Goal: Check status: Check status

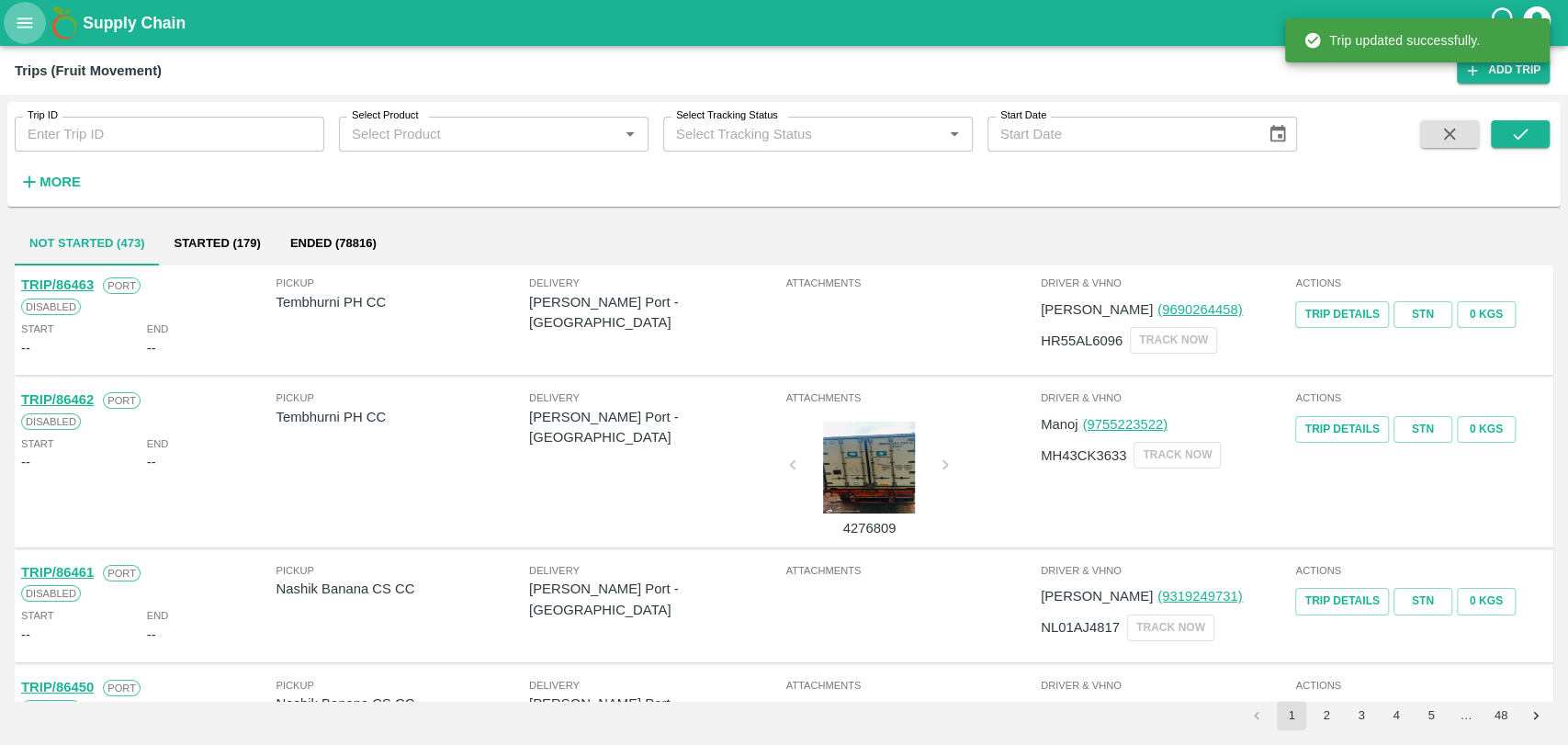
click at [17, 42] on button "open drawer" at bounding box center [25, 23] width 43 height 43
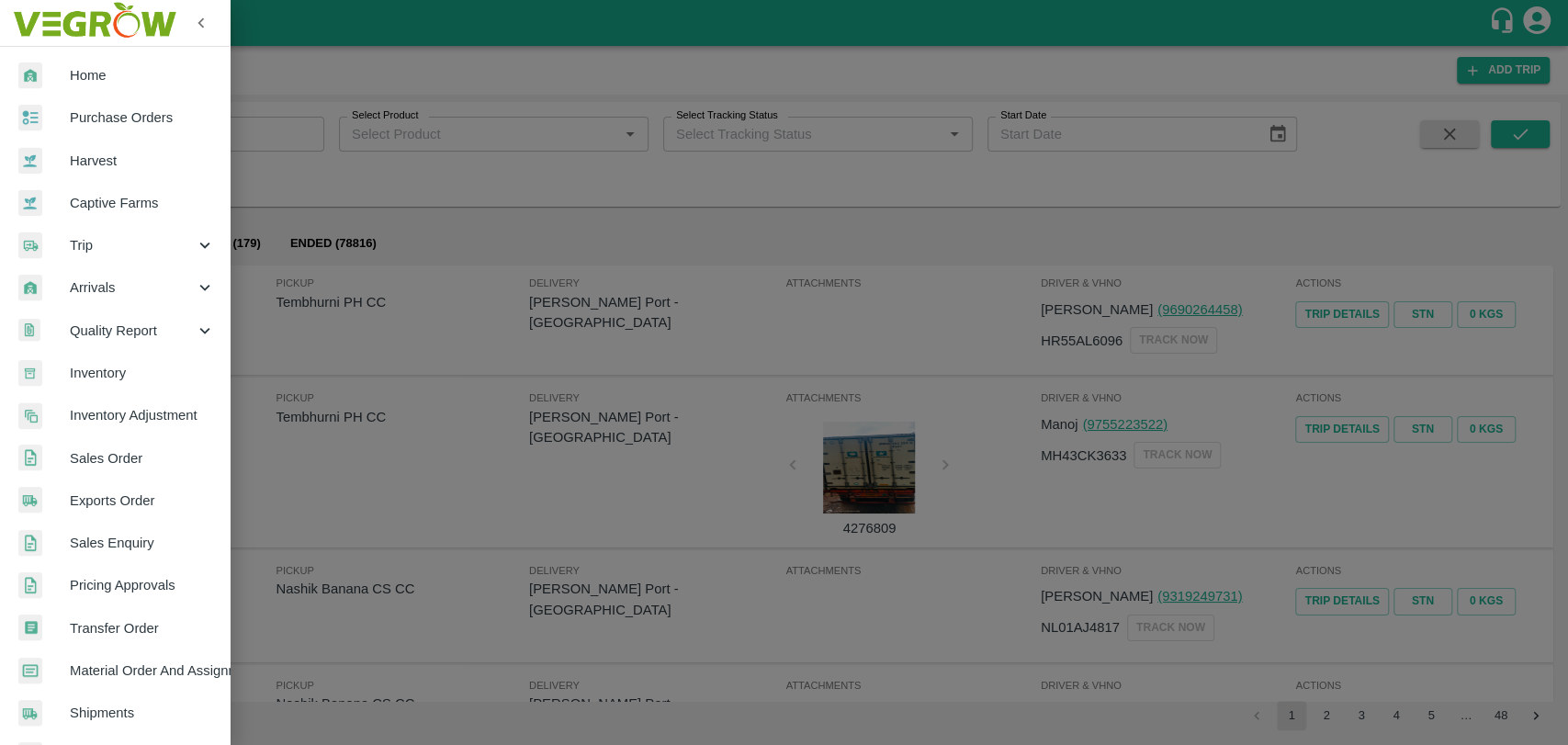
scroll to position [302, 0]
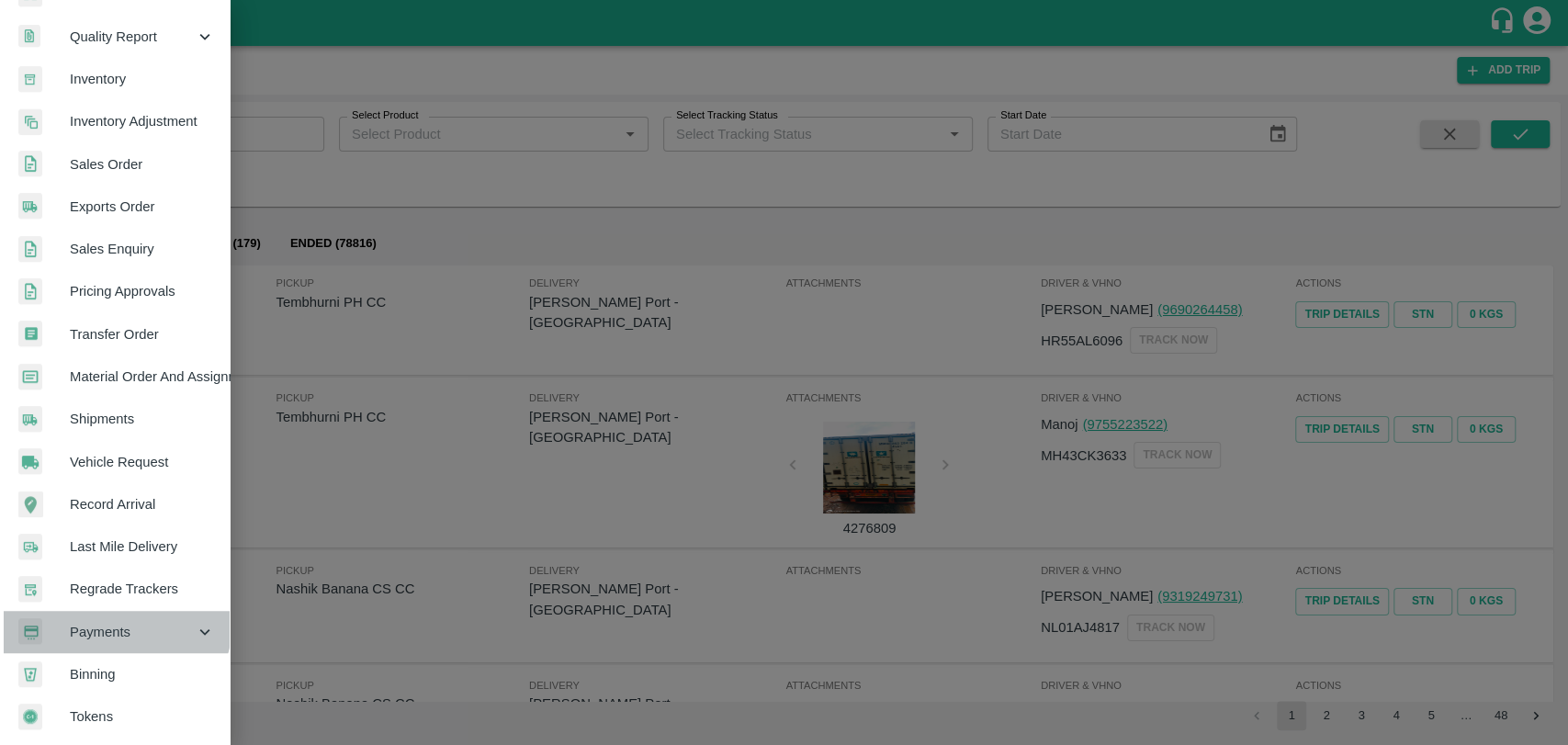
click at [81, 611] on div "Payments" at bounding box center [114, 632] width 230 height 43
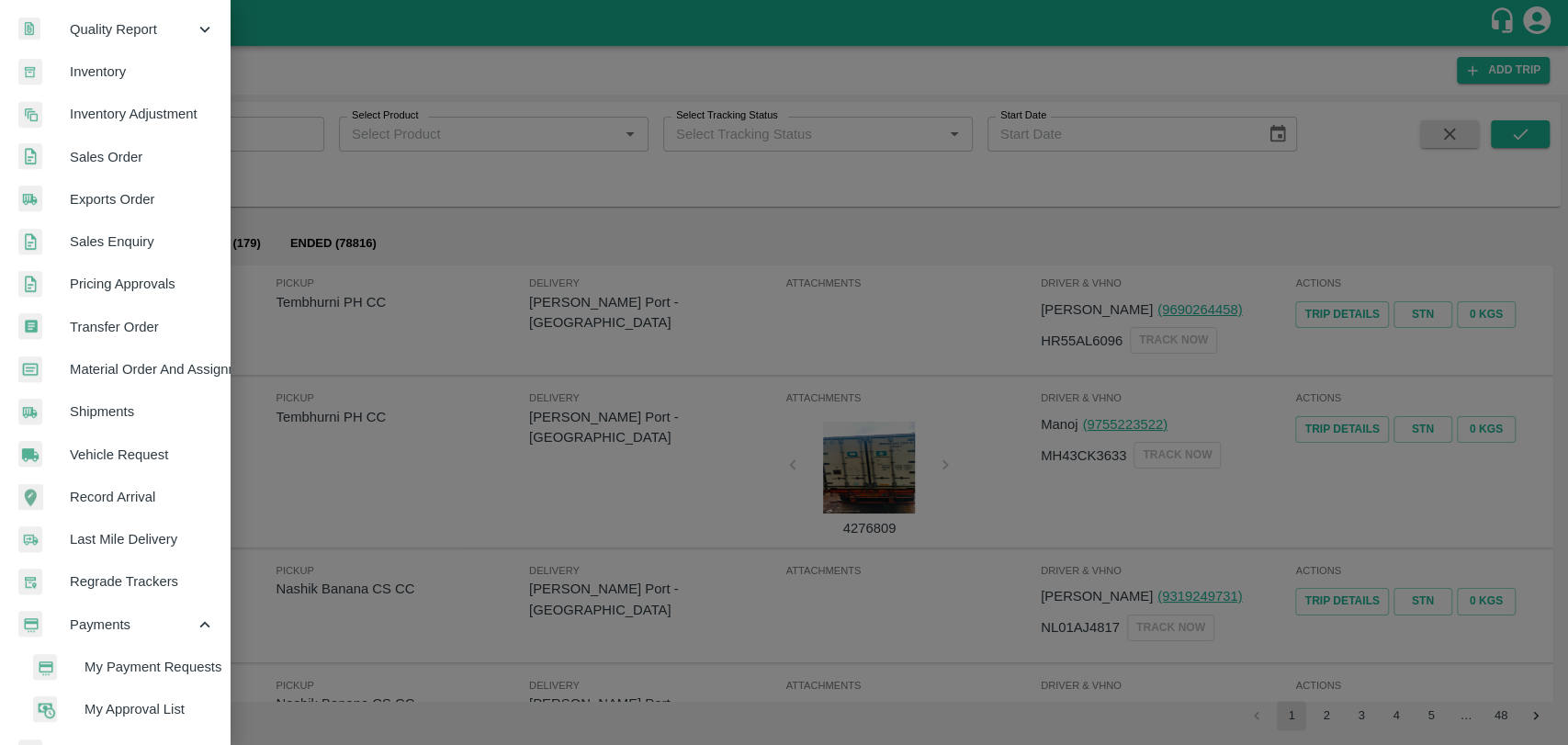
click at [96, 657] on span "My Payment Requests" at bounding box center [149, 666] width 130 height 20
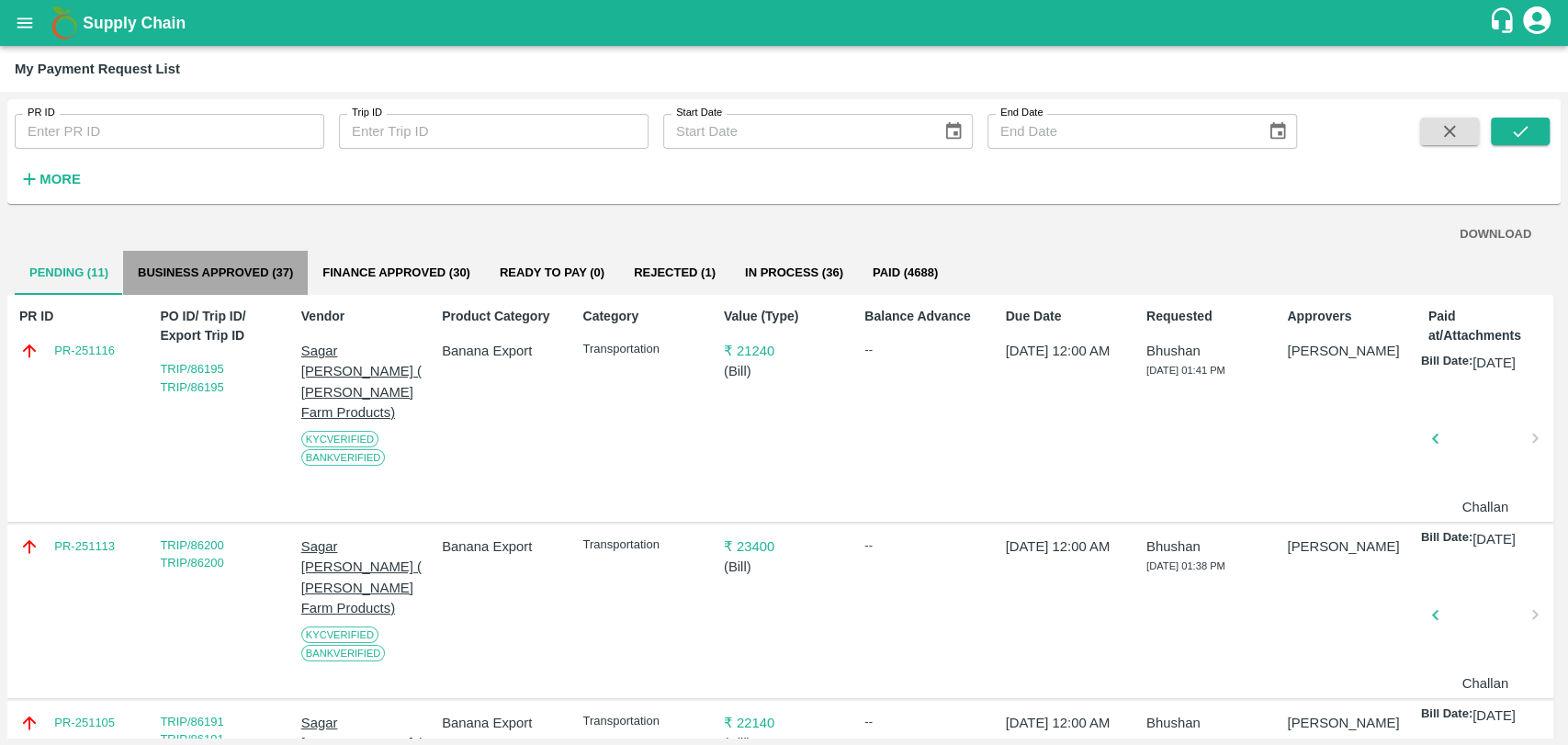
click at [219, 283] on button "Business Approved (37)" at bounding box center [215, 272] width 184 height 44
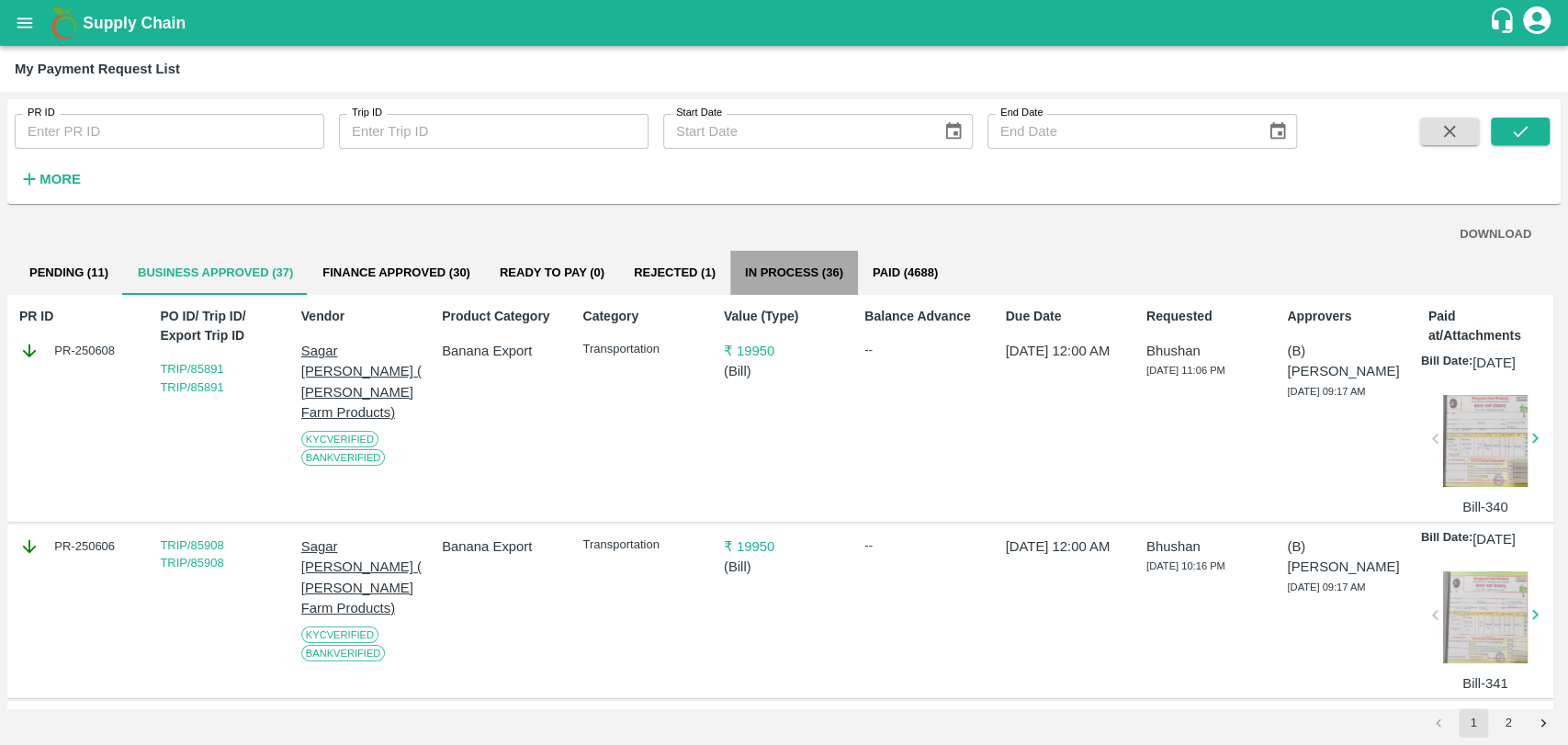
click at [789, 267] on button "In Process (36)" at bounding box center [795, 272] width 128 height 44
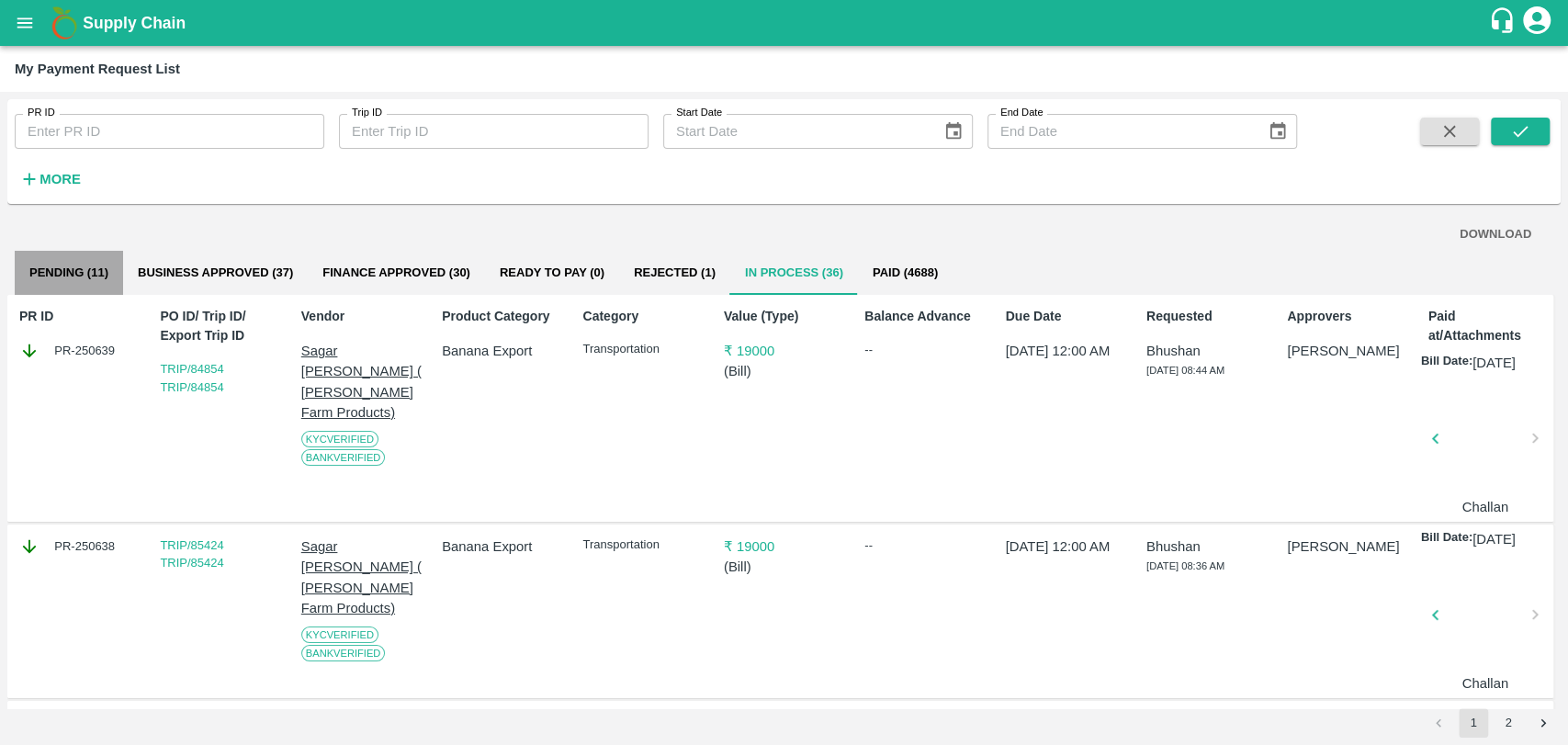
click at [78, 280] on button "Pending (11)" at bounding box center [69, 272] width 109 height 44
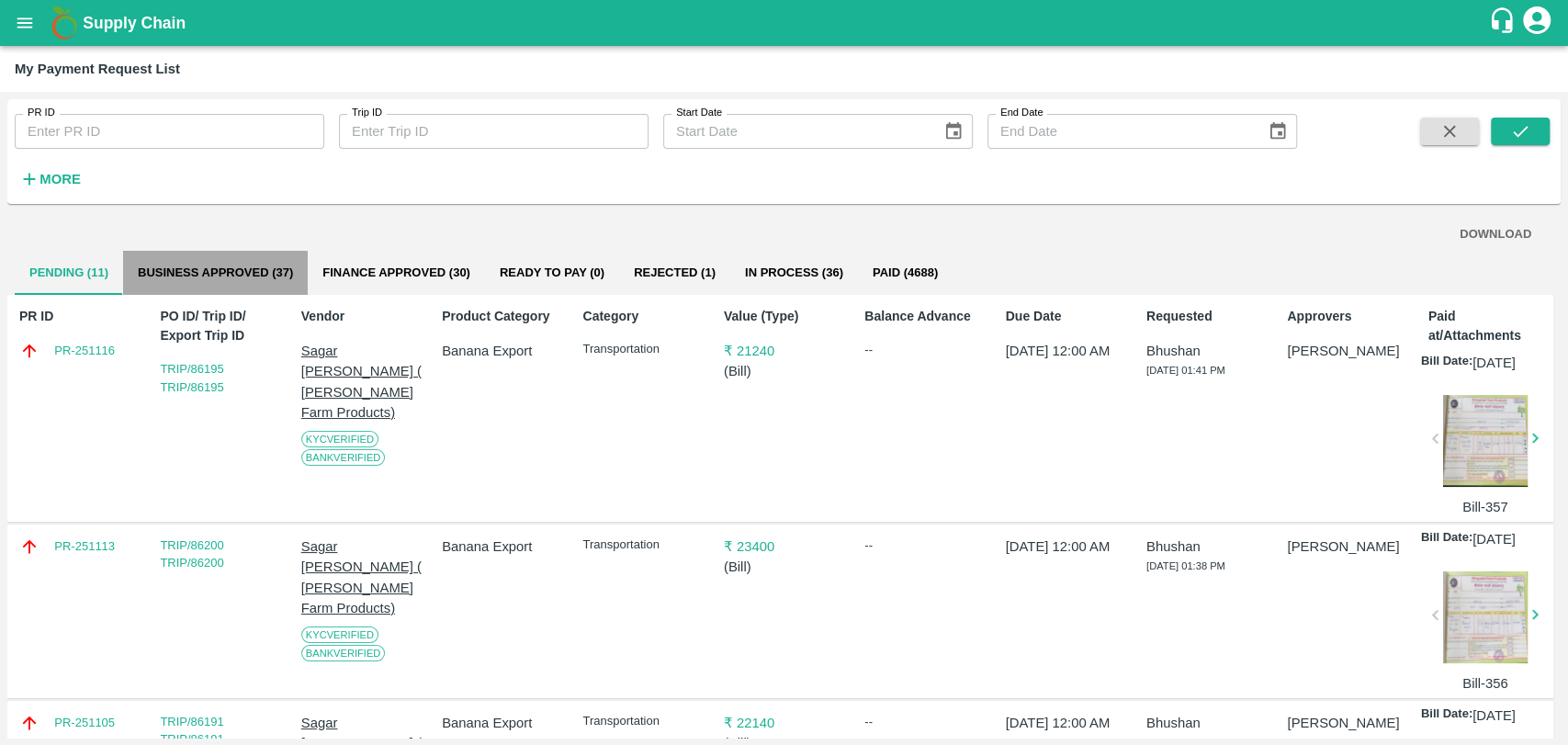
click at [234, 280] on button "Business Approved (37)" at bounding box center [215, 272] width 184 height 44
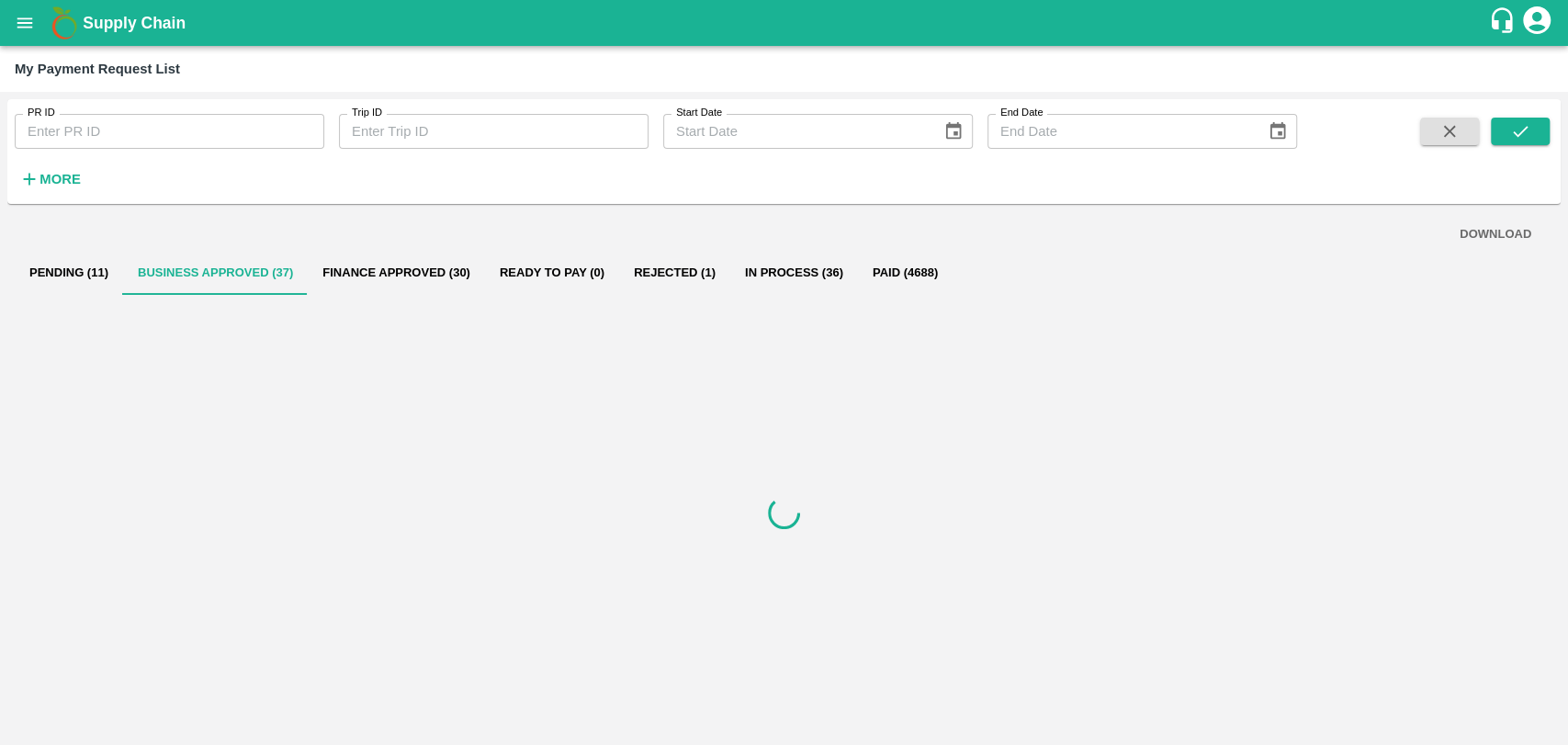
click at [109, 270] on button "Pending (11)" at bounding box center [69, 272] width 109 height 44
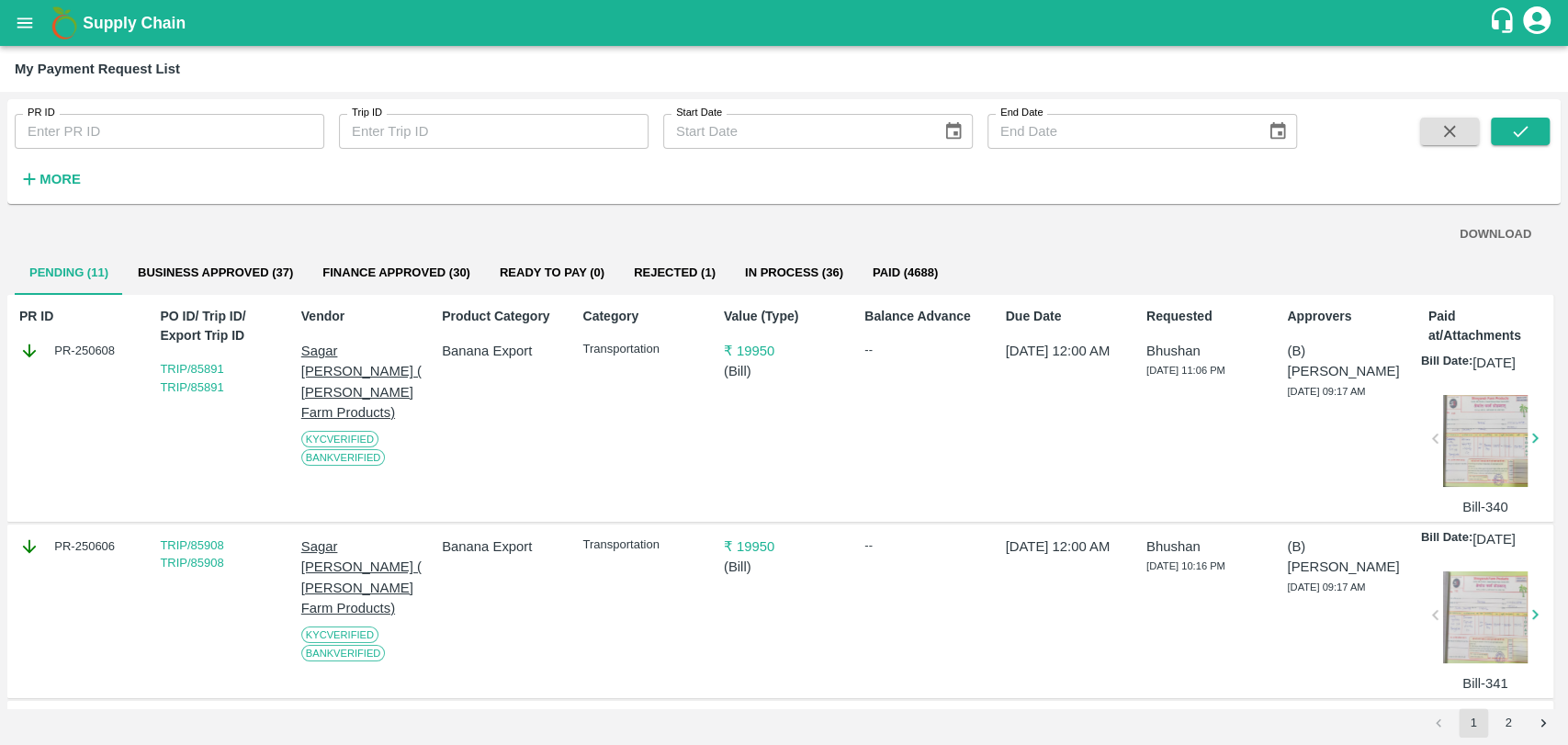
click at [20, 18] on icon "open drawer" at bounding box center [25, 22] width 16 height 10
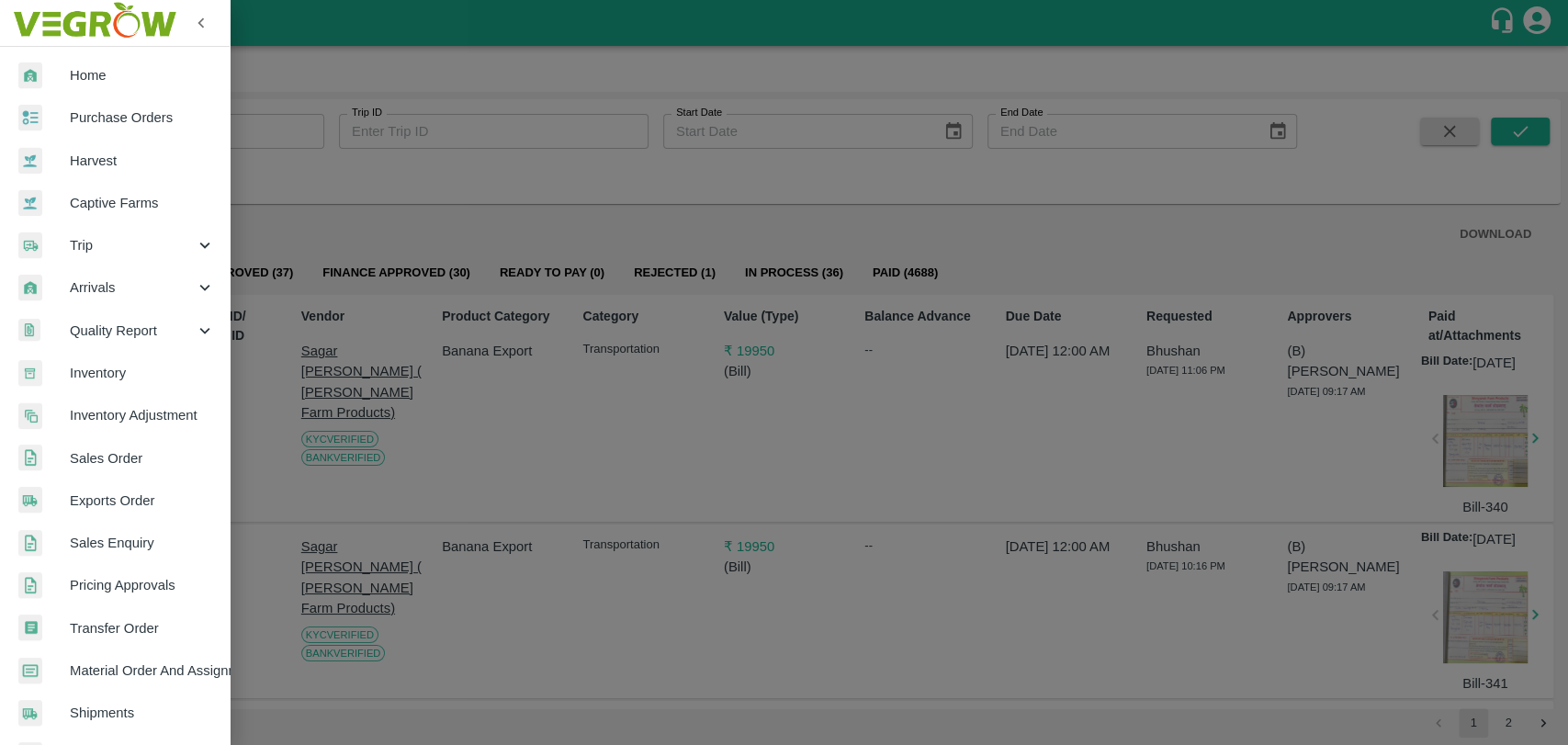
click at [101, 254] on span "Trip" at bounding box center [132, 244] width 125 height 20
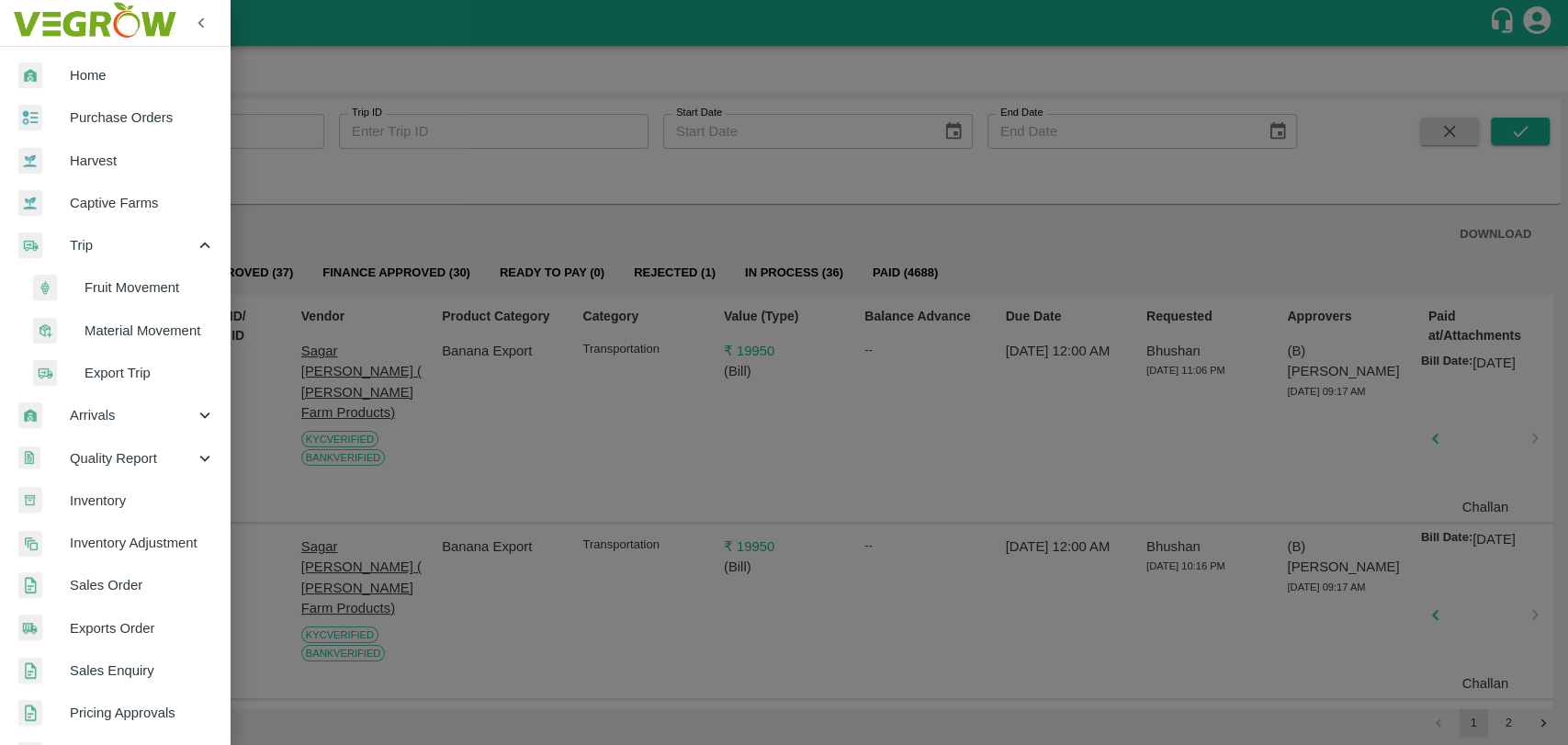
click at [111, 289] on span "Fruit Movement" at bounding box center [149, 287] width 130 height 20
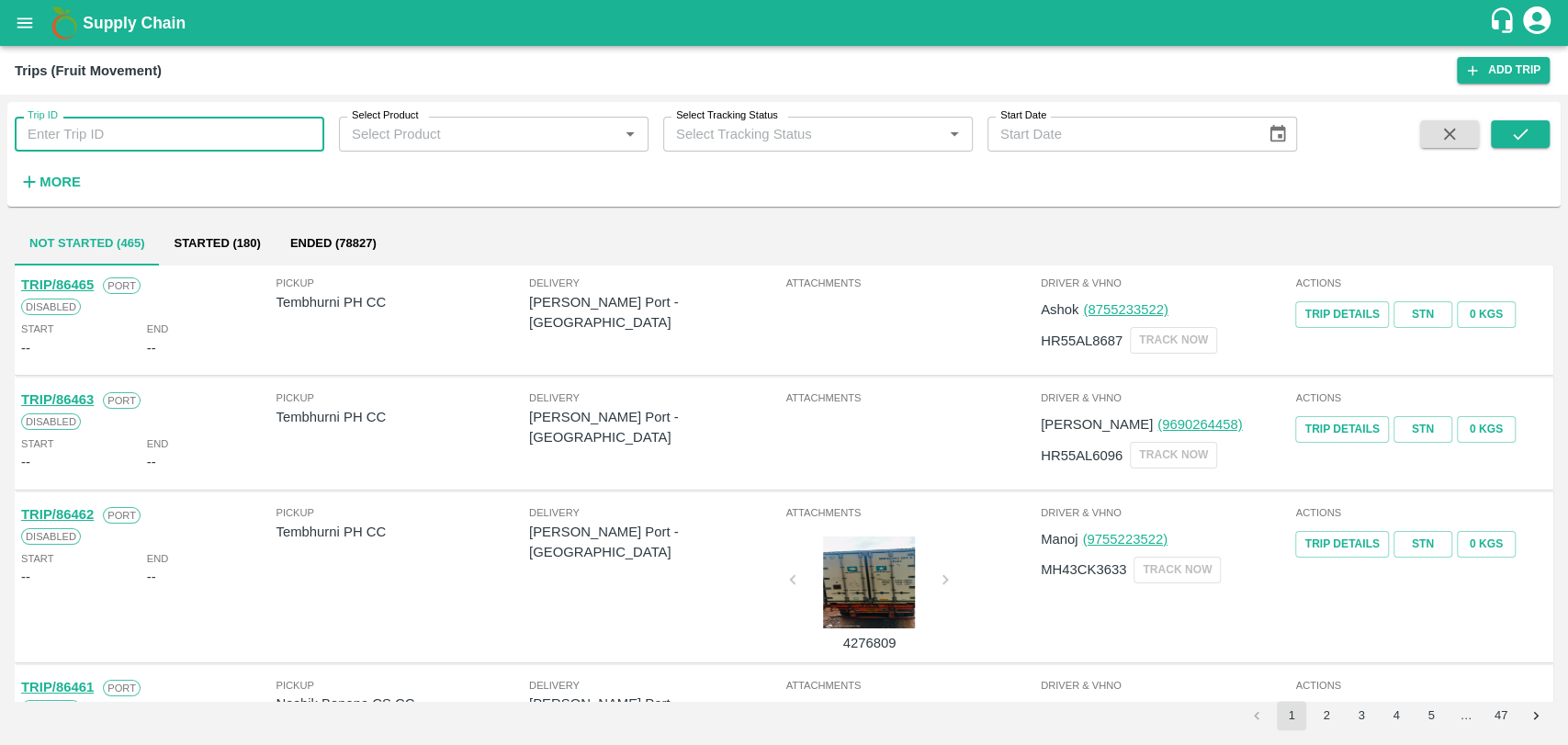
click at [70, 128] on input "Trip ID" at bounding box center [169, 134] width 310 height 35
type input "71545"
click at [1501, 123] on button "submit" at bounding box center [1519, 134] width 59 height 27
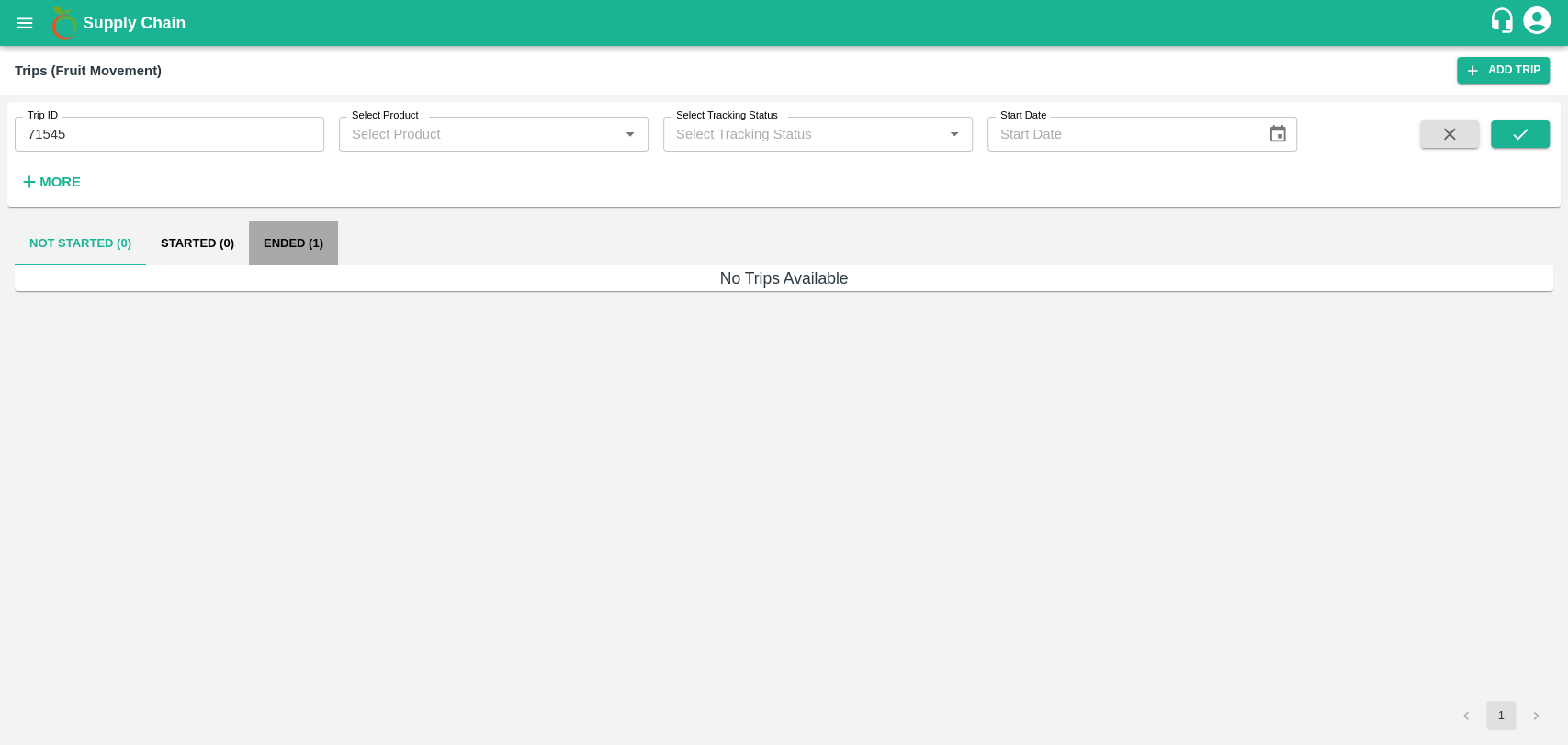
click at [285, 237] on button "Ended (1)" at bounding box center [294, 243] width 89 height 44
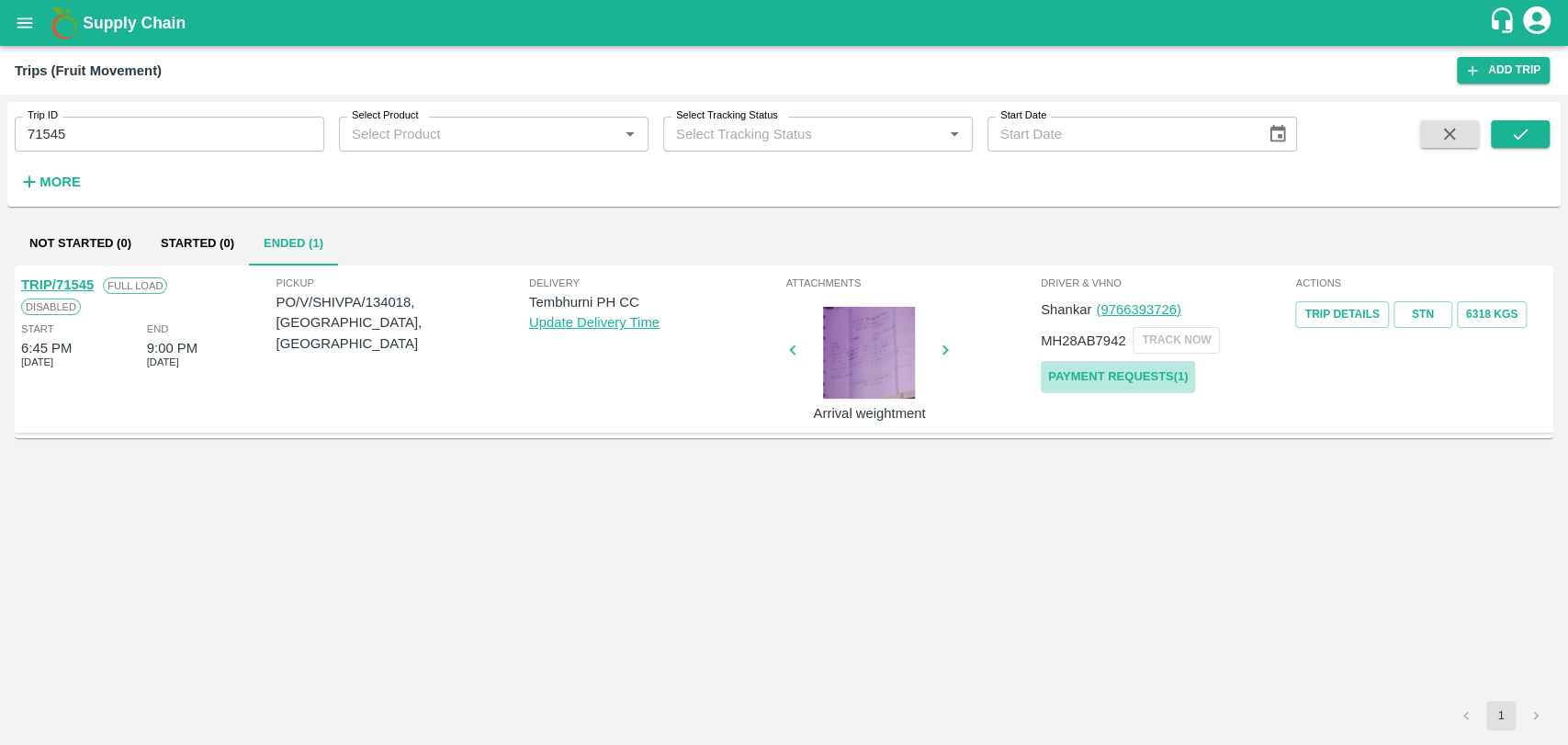
click at [1085, 378] on link "Payment Requests( 1 )" at bounding box center [1118, 376] width 154 height 32
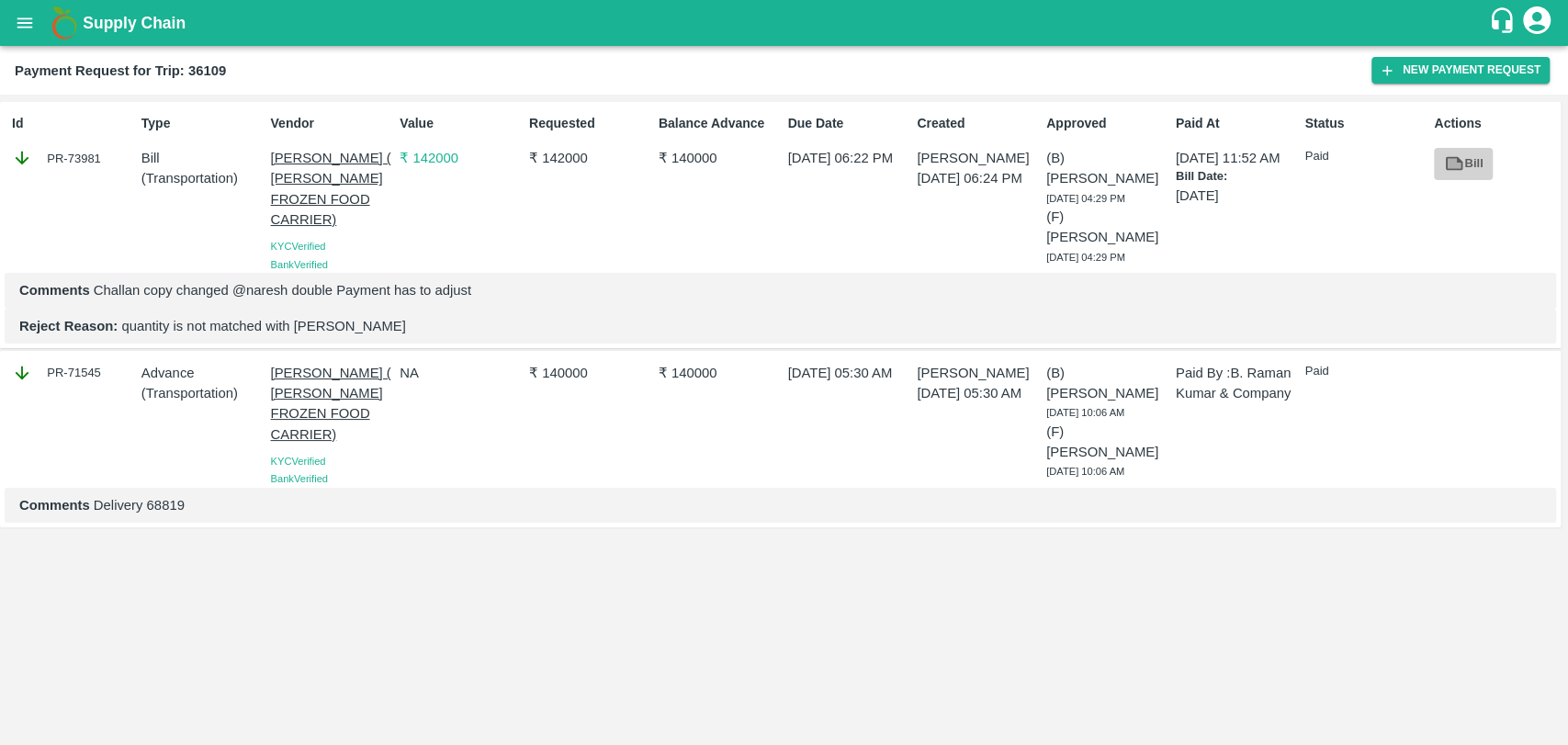
click at [1454, 168] on icon at bounding box center [1454, 164] width 14 height 10
click at [28, 41] on button "open drawer" at bounding box center [25, 23] width 43 height 43
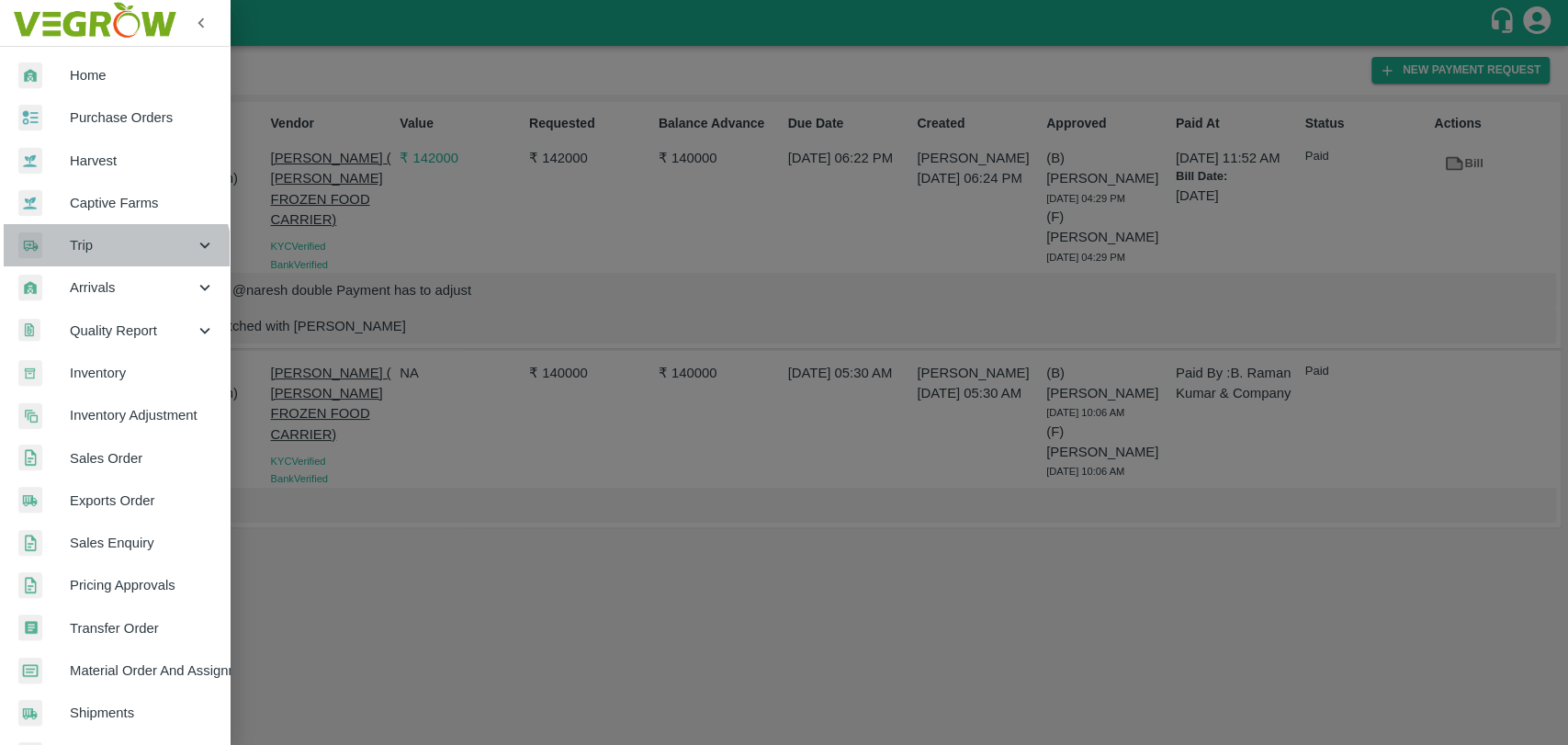
click at [102, 258] on div "Trip" at bounding box center [114, 245] width 230 height 43
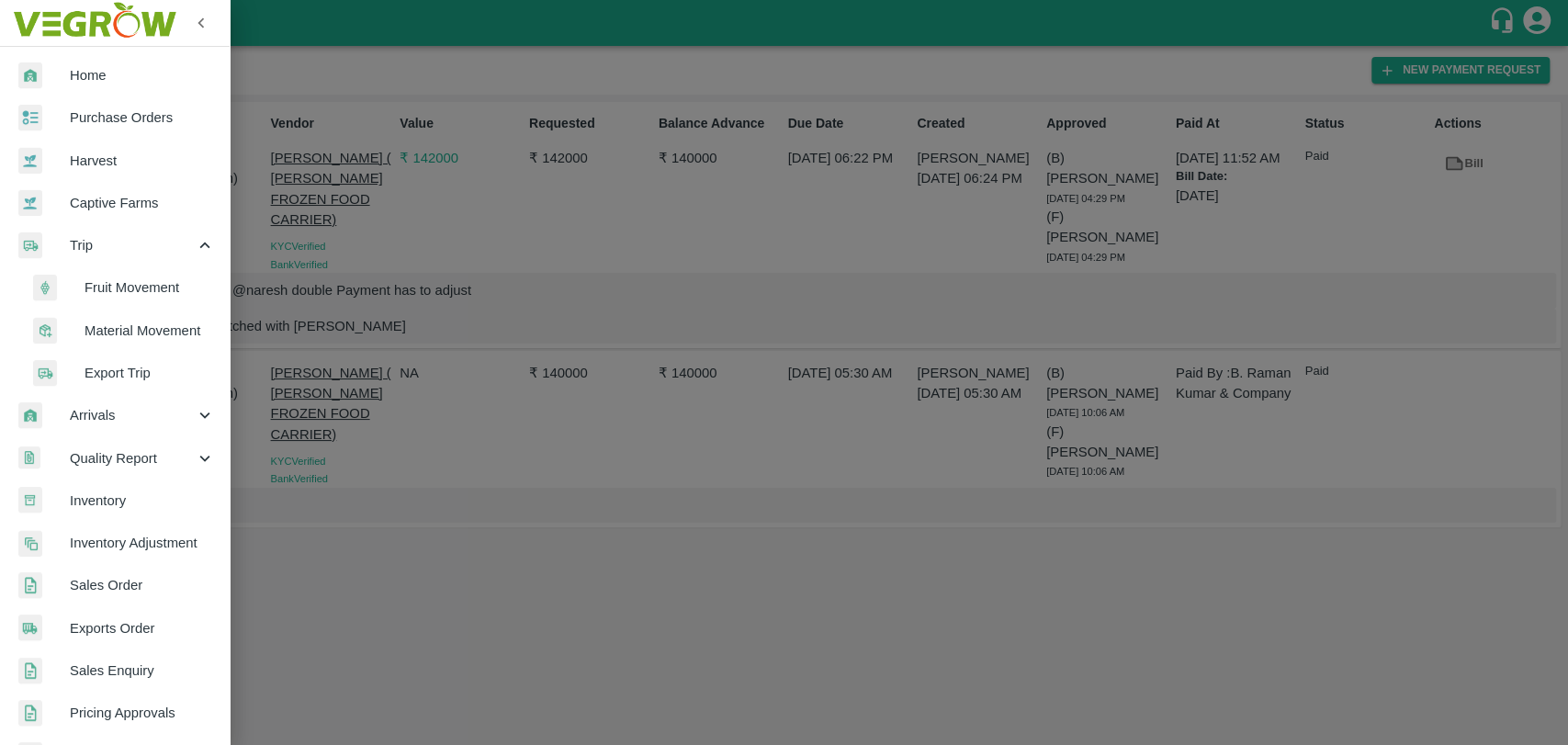
click at [103, 294] on span "Fruit Movement" at bounding box center [149, 287] width 130 height 20
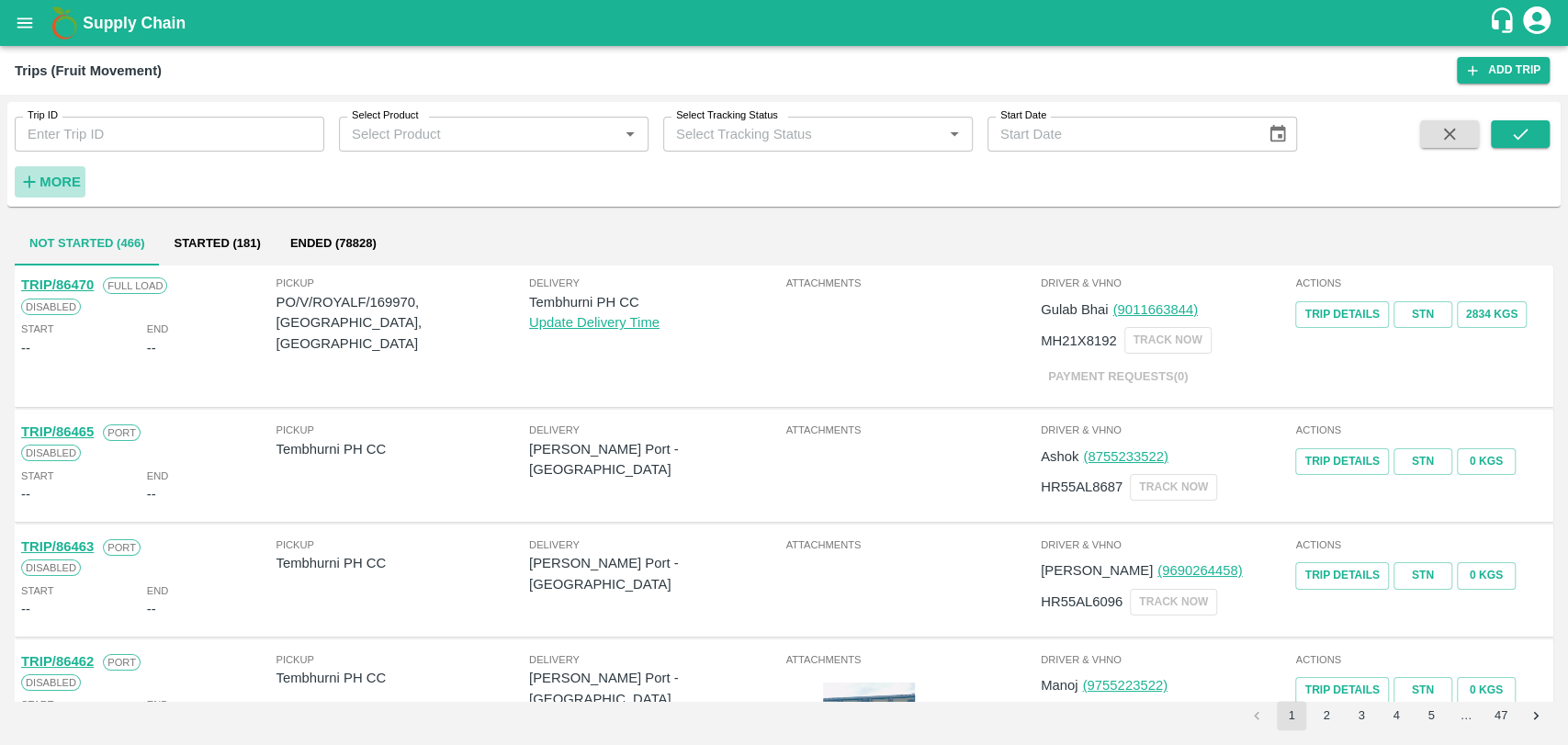
click at [66, 192] on h6 "More" at bounding box center [60, 181] width 42 height 24
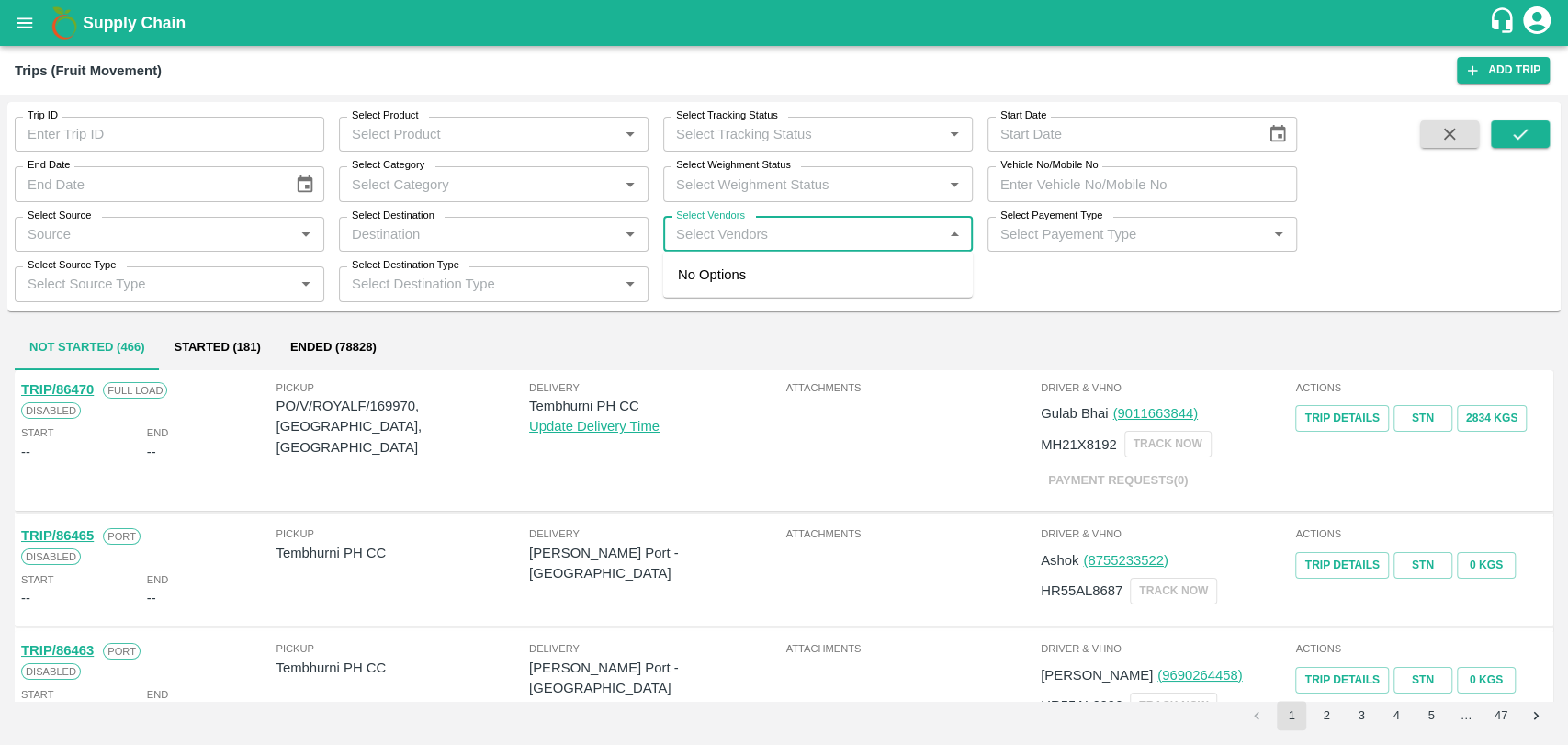
click at [703, 236] on input "Select Vendors" at bounding box center [802, 234] width 268 height 24
type input "shah"
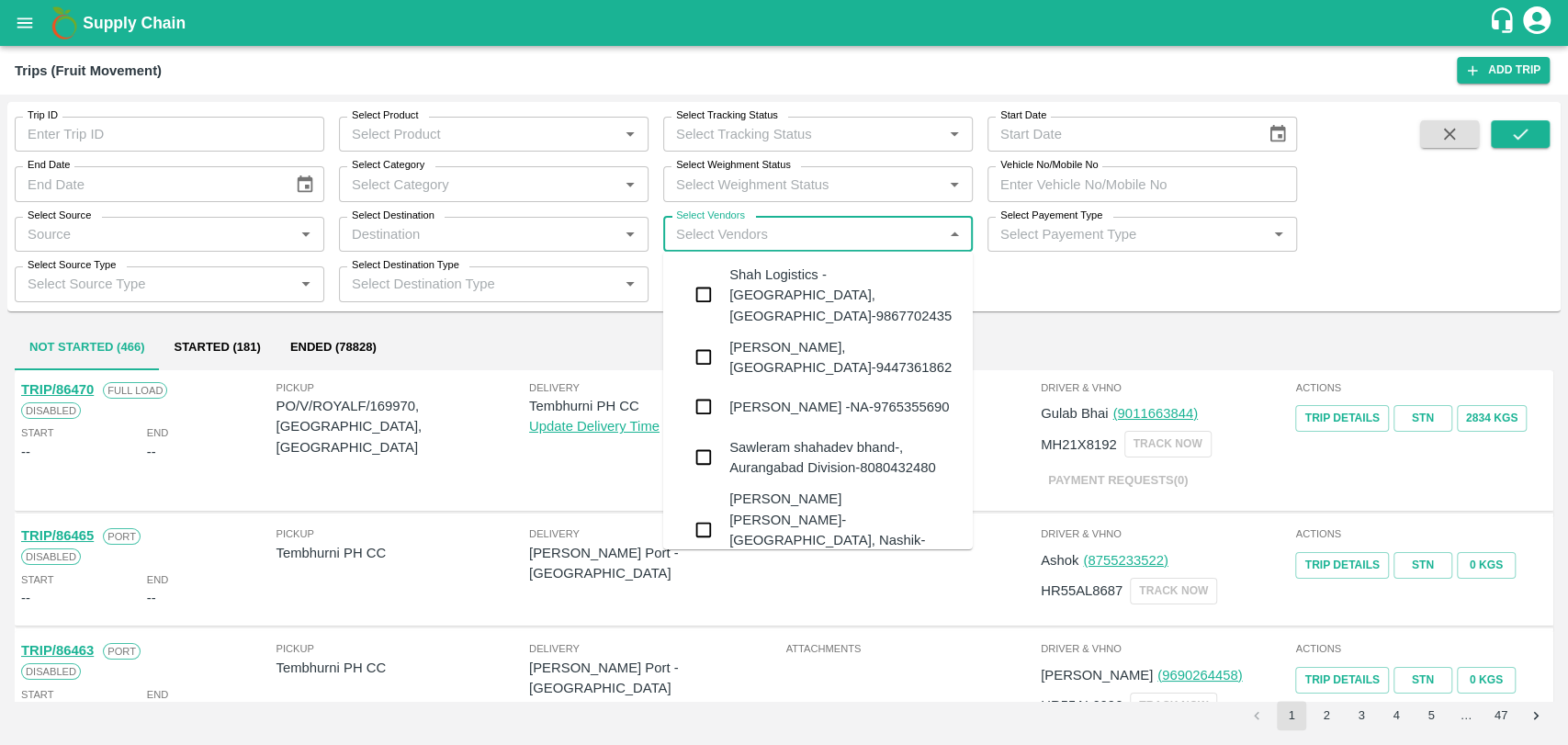
type input "l"
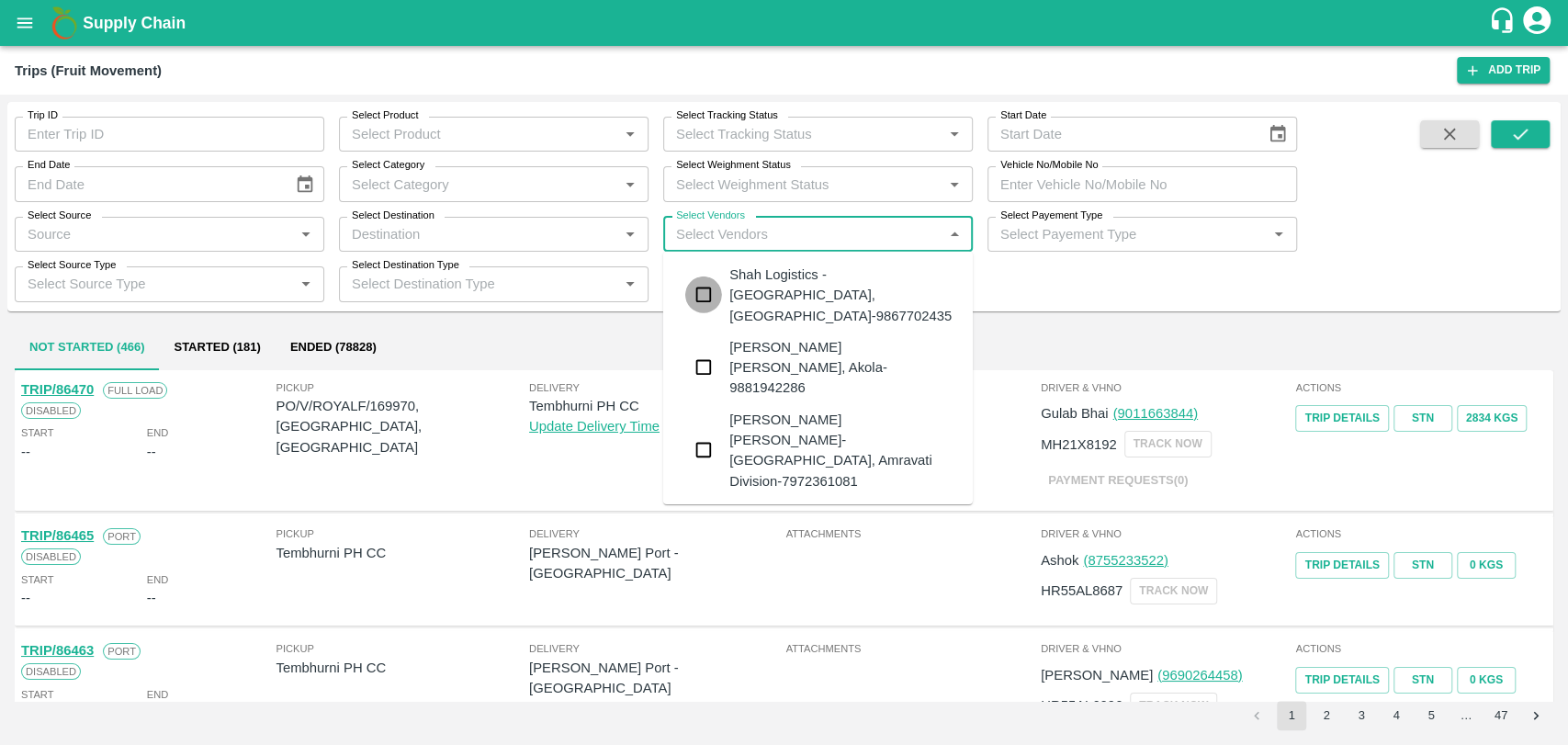
click at [704, 276] on input "checkbox" at bounding box center [703, 295] width 37 height 37
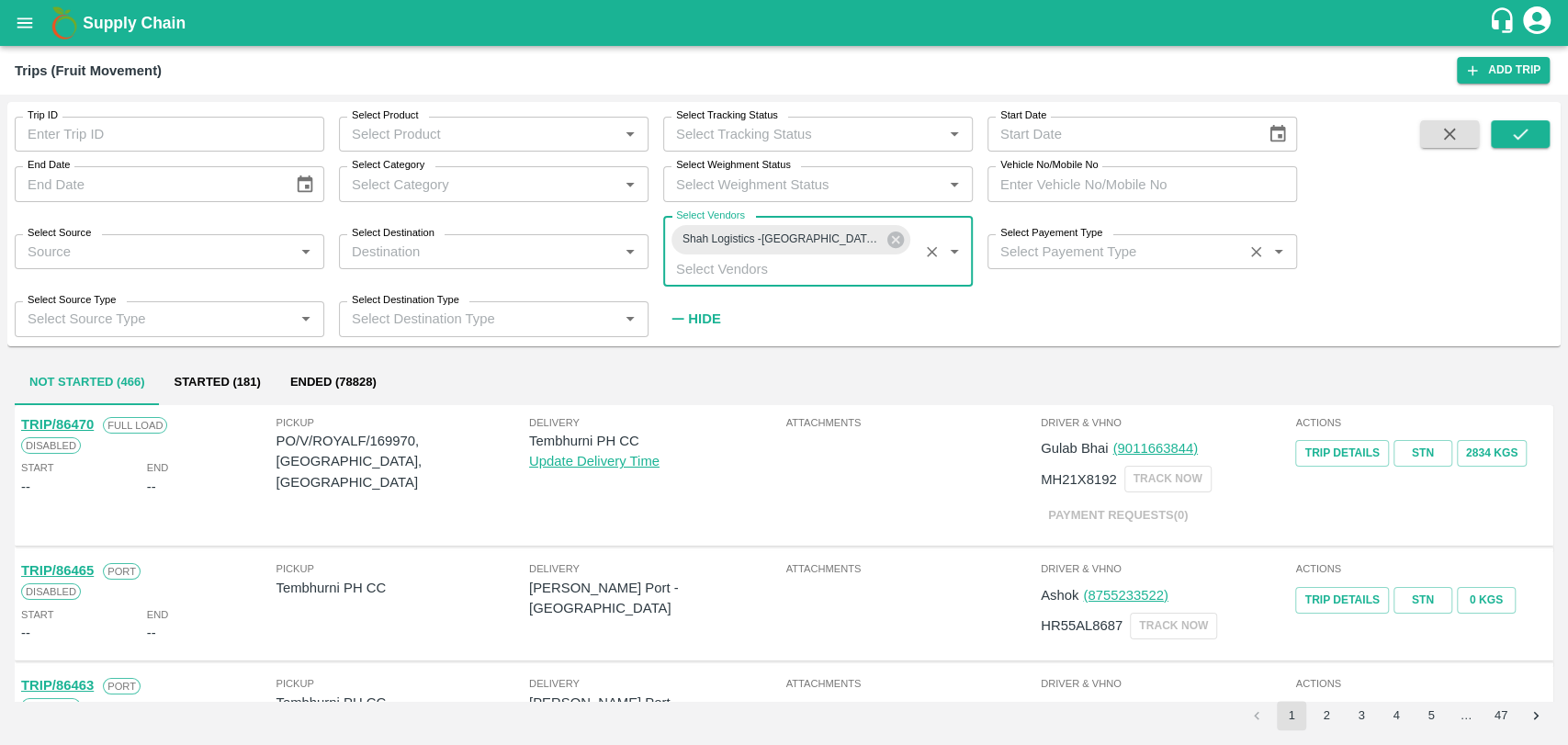
click at [1069, 263] on input "Select Payement Type" at bounding box center [1115, 251] width 245 height 24
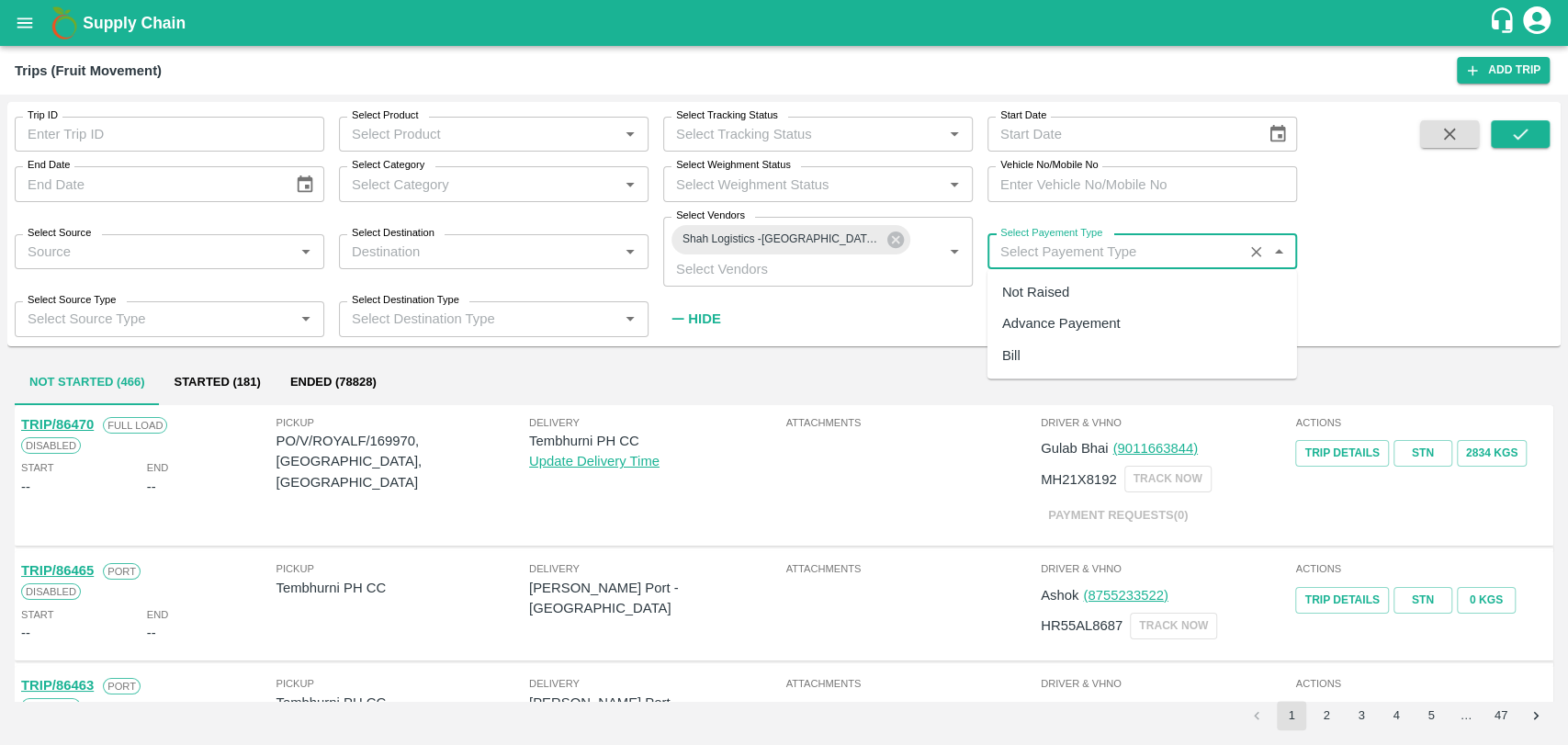
click at [1049, 321] on div "Advance Payement" at bounding box center [1062, 324] width 118 height 20
type input "Advance Payement"
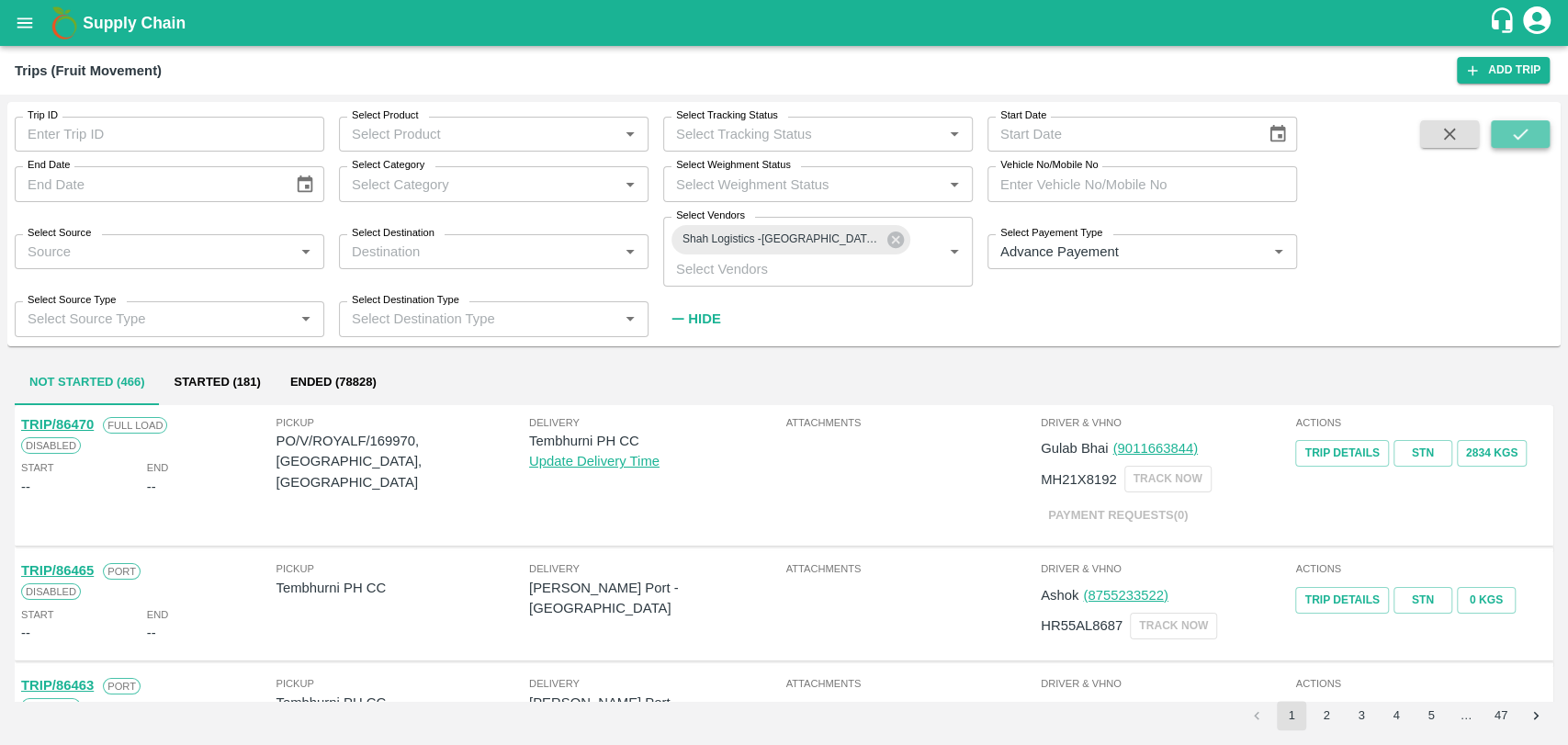
click at [1501, 141] on button "submit" at bounding box center [1519, 134] width 59 height 27
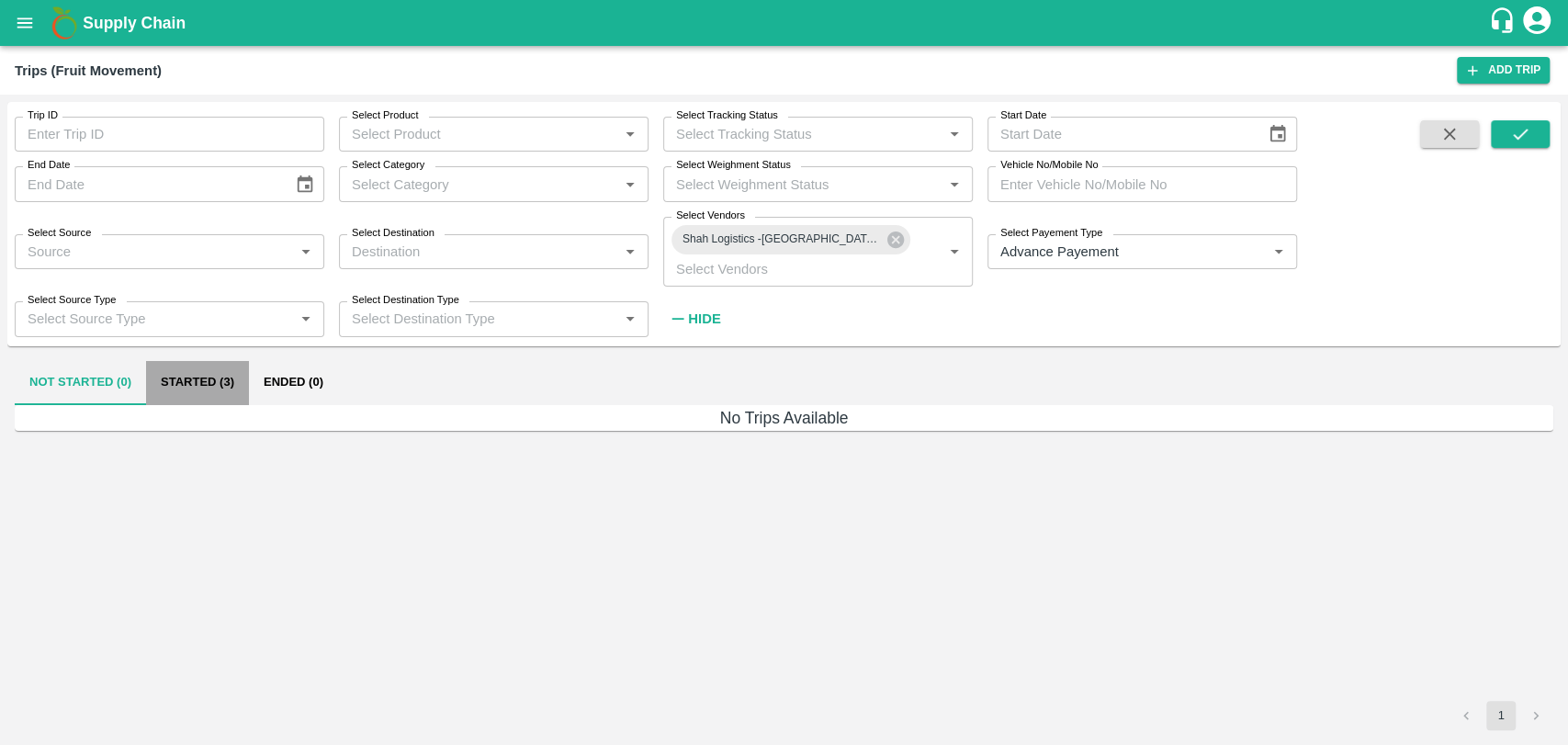
click at [190, 389] on button "Started (3)" at bounding box center [198, 382] width 103 height 44
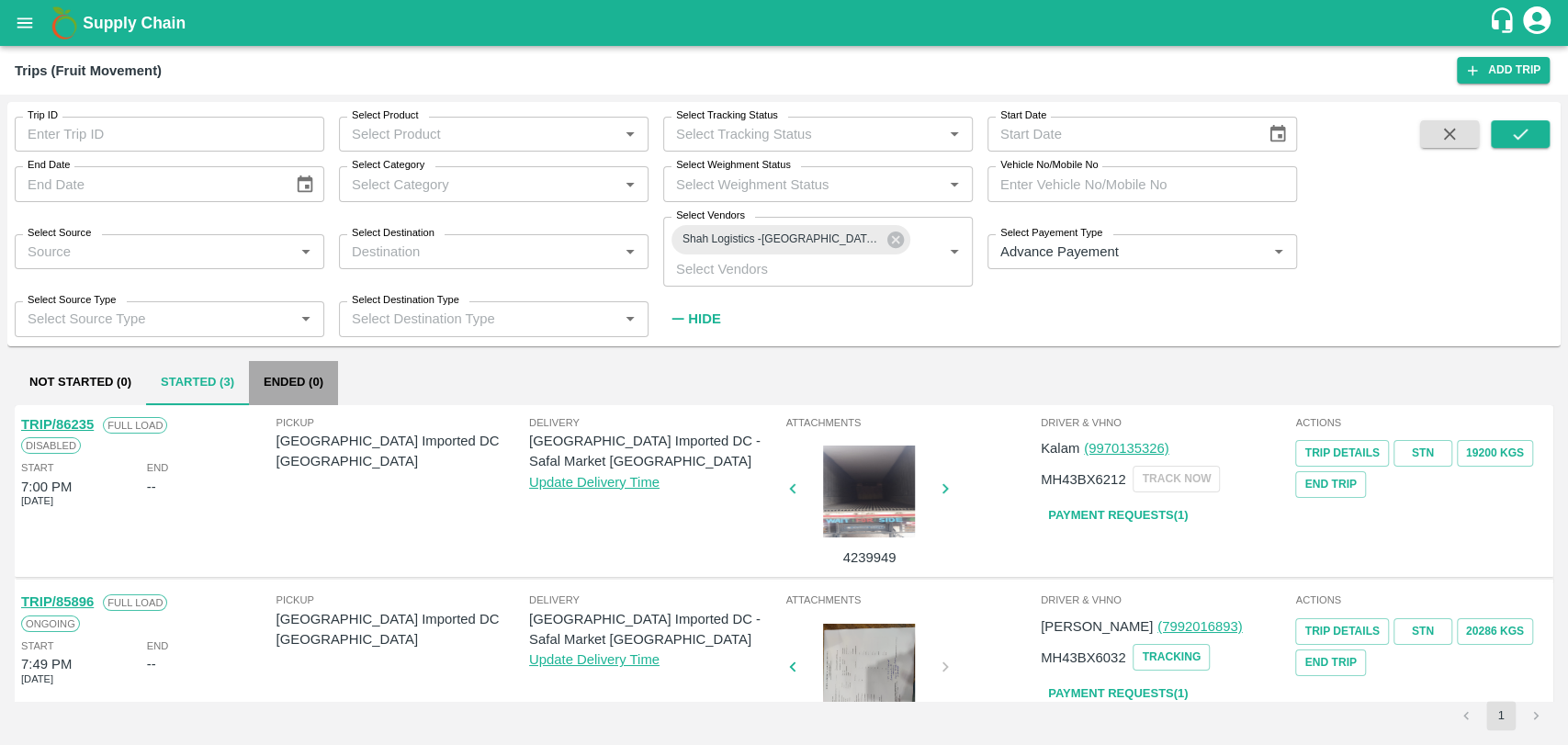
click at [302, 365] on button "Ended (0)" at bounding box center [294, 382] width 89 height 44
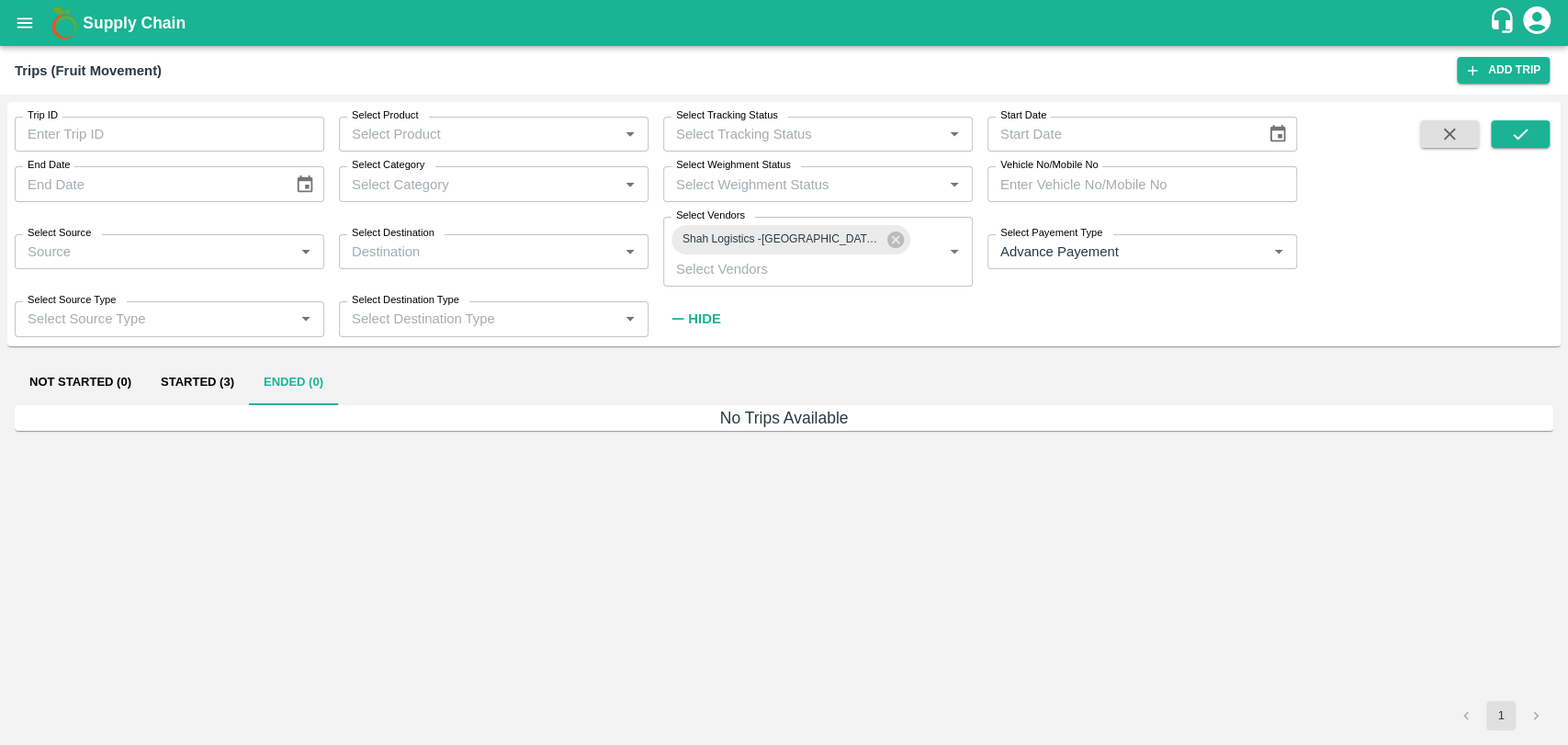
click at [249, 361] on button "Ended (0)" at bounding box center [294, 382] width 89 height 44
click at [19, 9] on button "open drawer" at bounding box center [25, 23] width 43 height 43
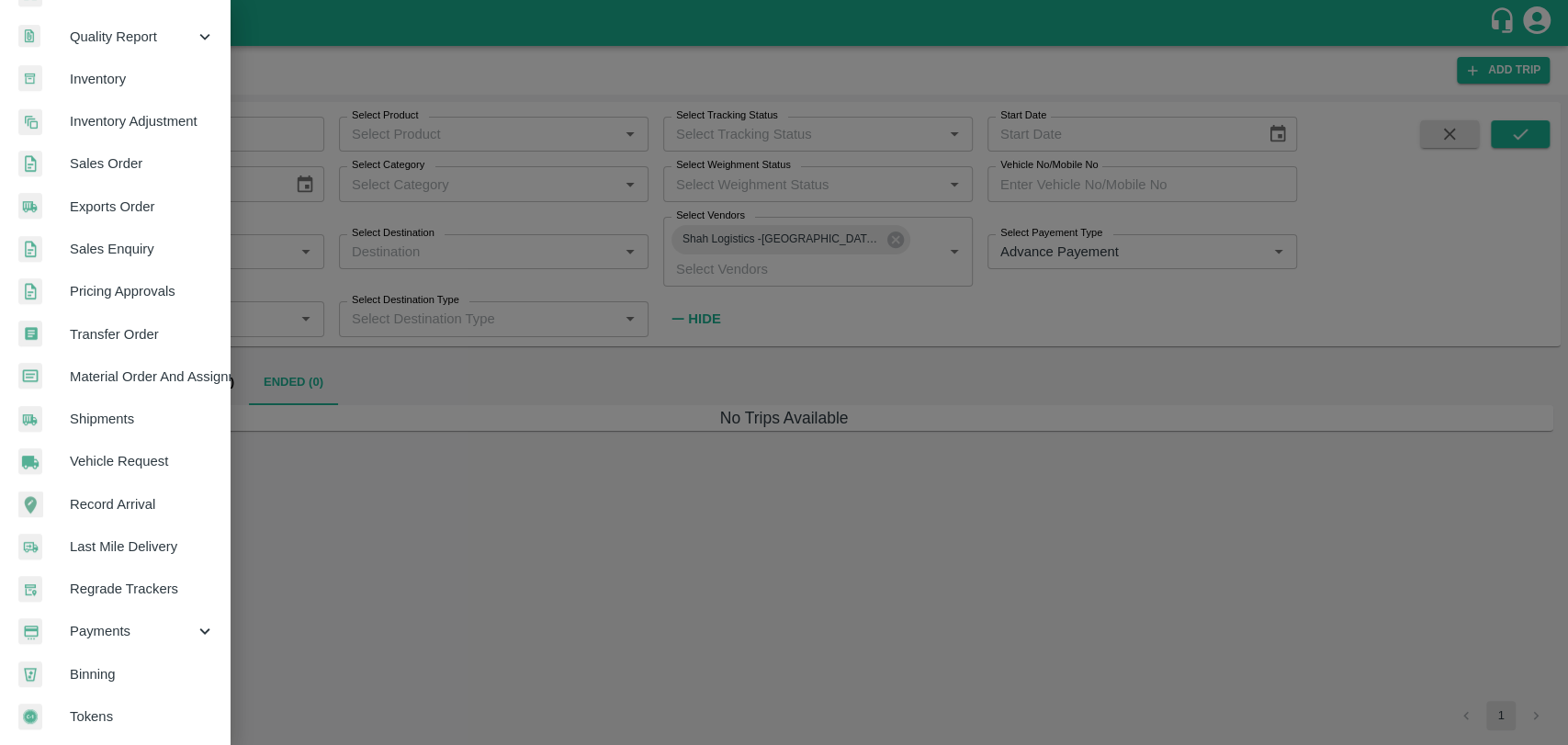
scroll to position [429, 0]
click at [157, 623] on span "Payments" at bounding box center [132, 631] width 125 height 20
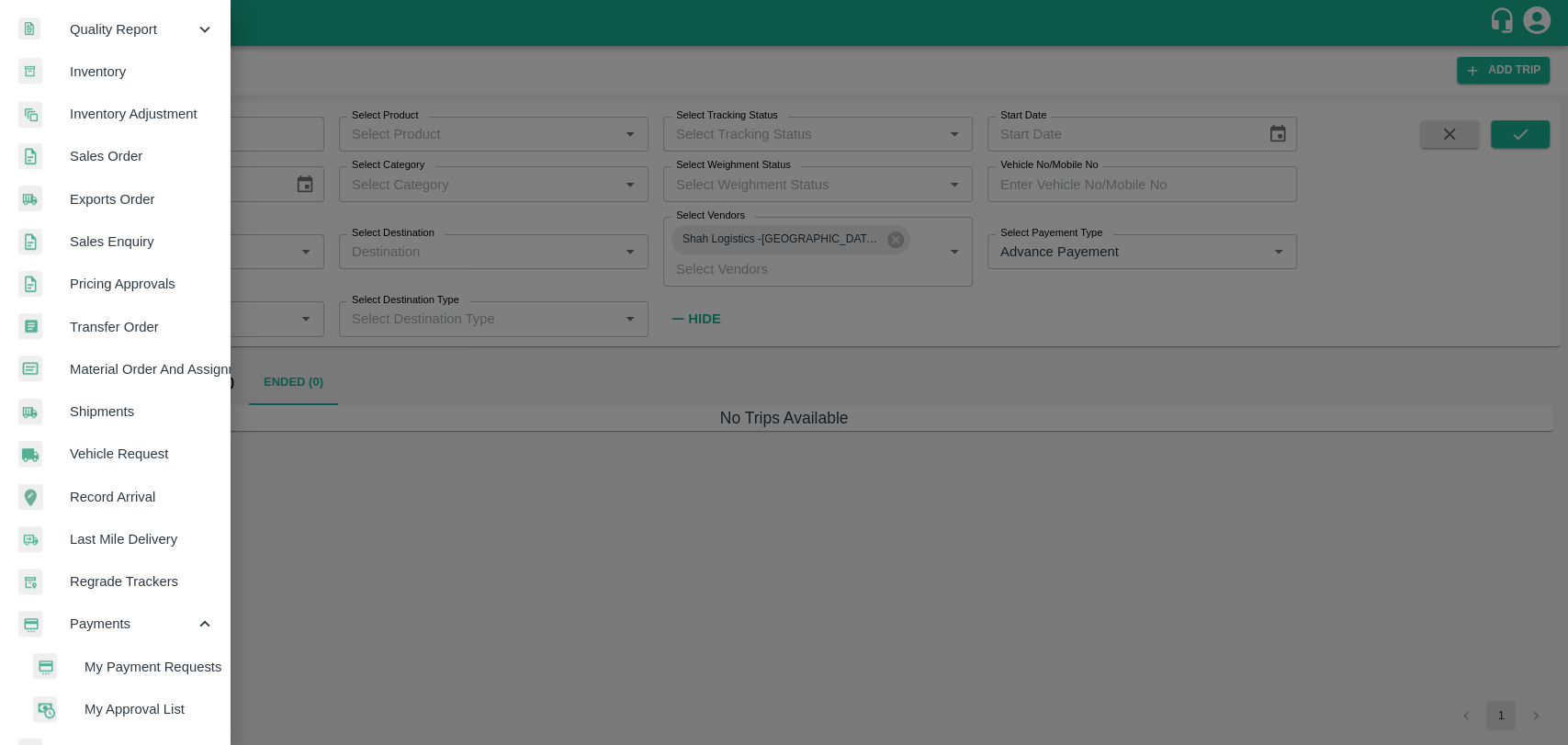
click at [157, 664] on span "My Payment Requests" at bounding box center [149, 666] width 130 height 20
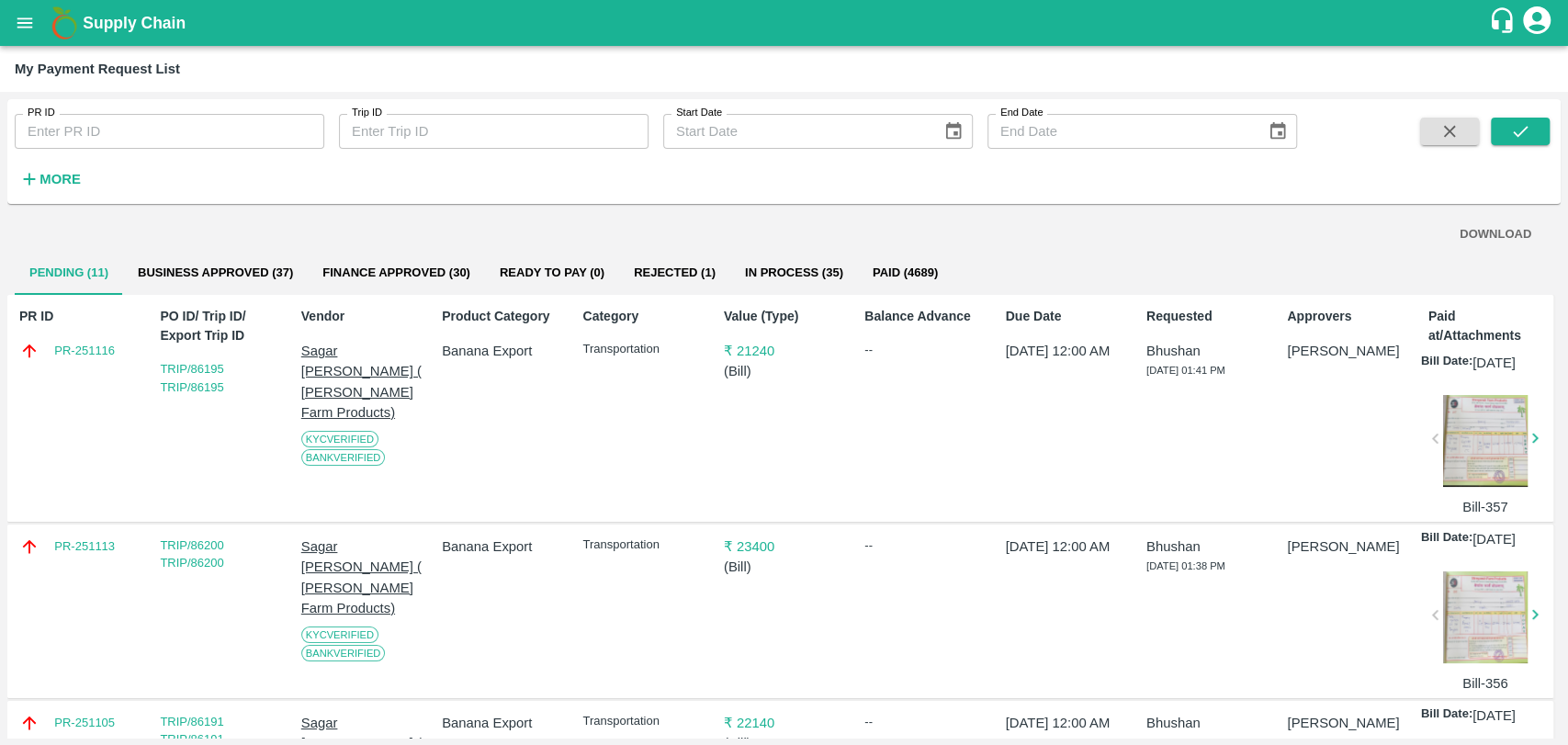
click at [190, 267] on button "Business Approved (37)" at bounding box center [215, 272] width 184 height 44
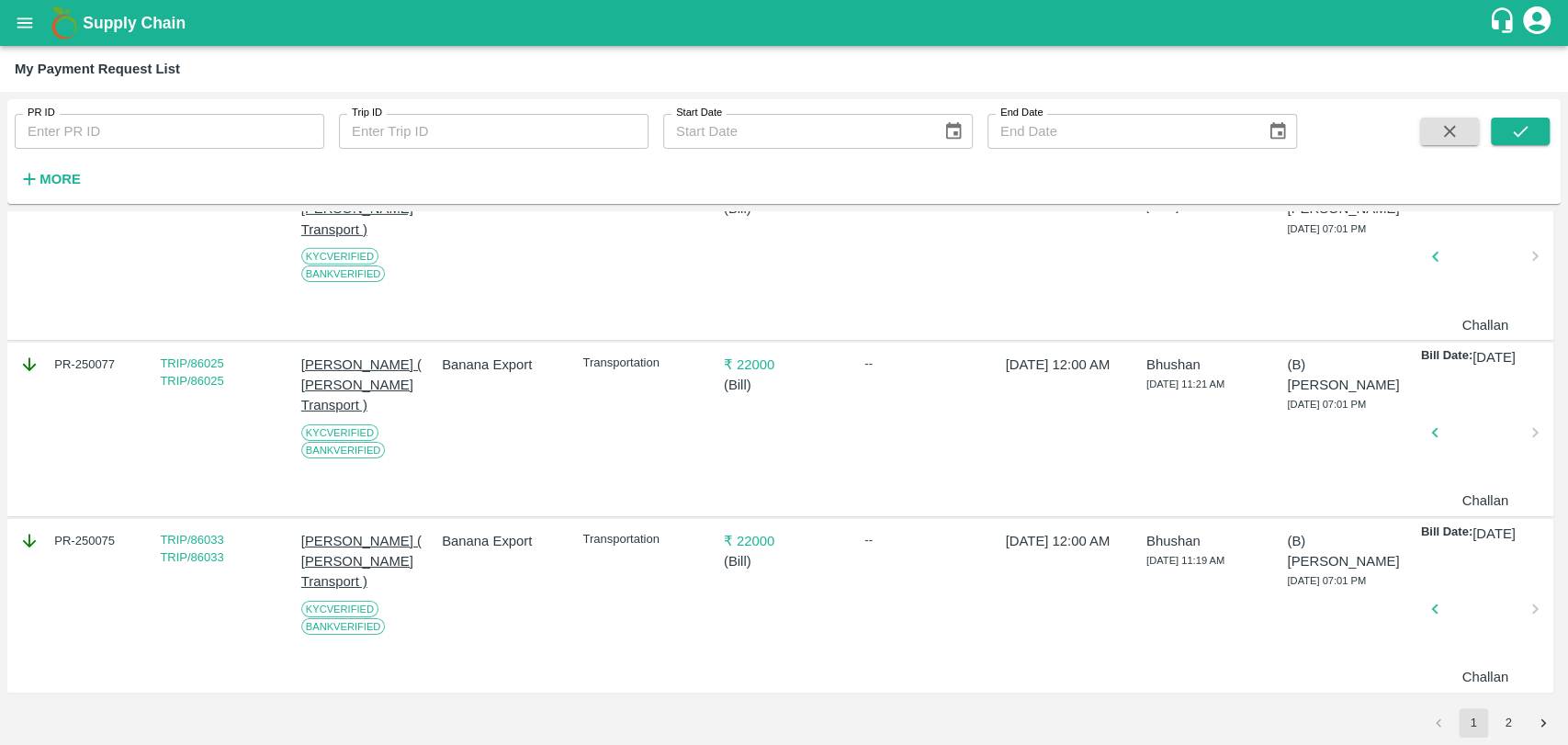
scroll to position [4122, 0]
